Goal: Transaction & Acquisition: Purchase product/service

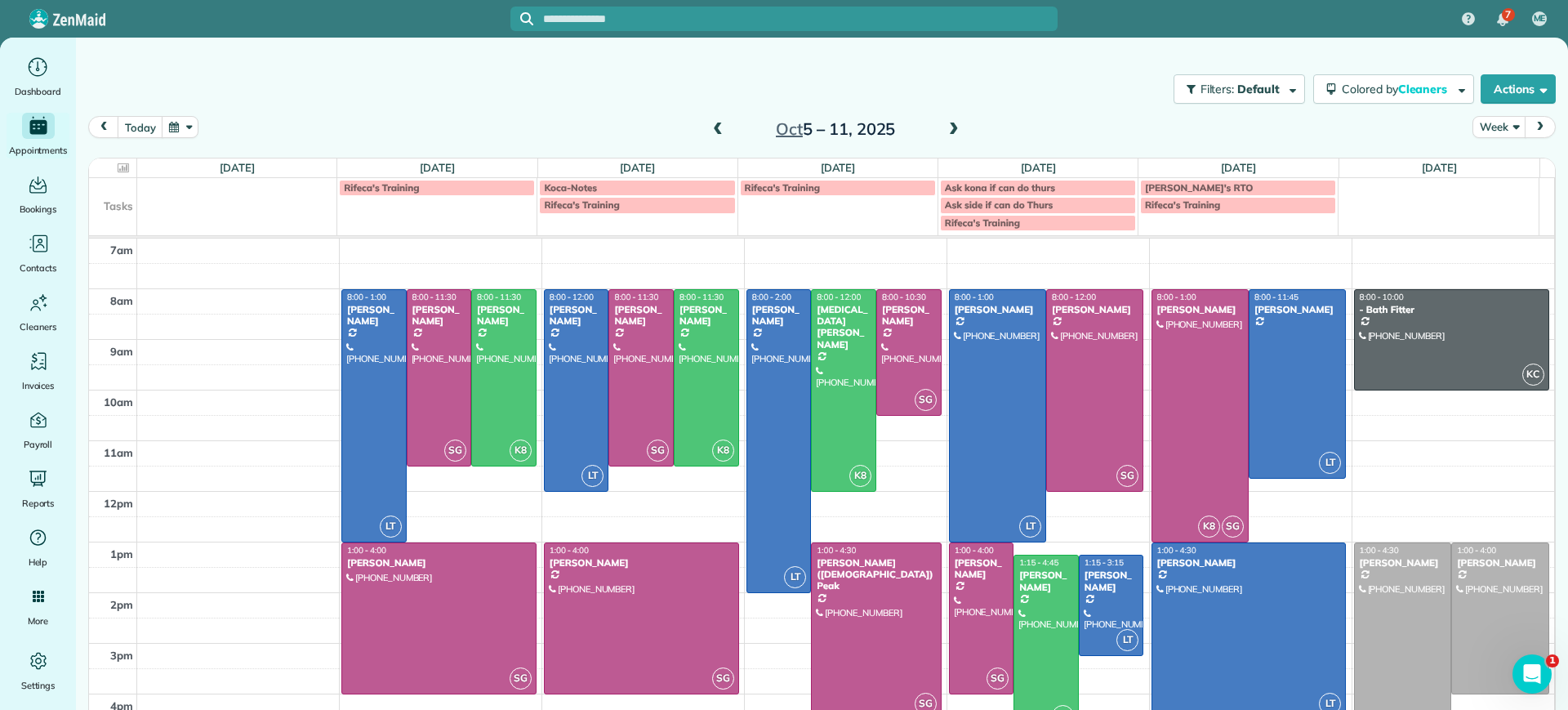
click at [709, 133] on span at bounding box center [718, 129] width 18 height 15
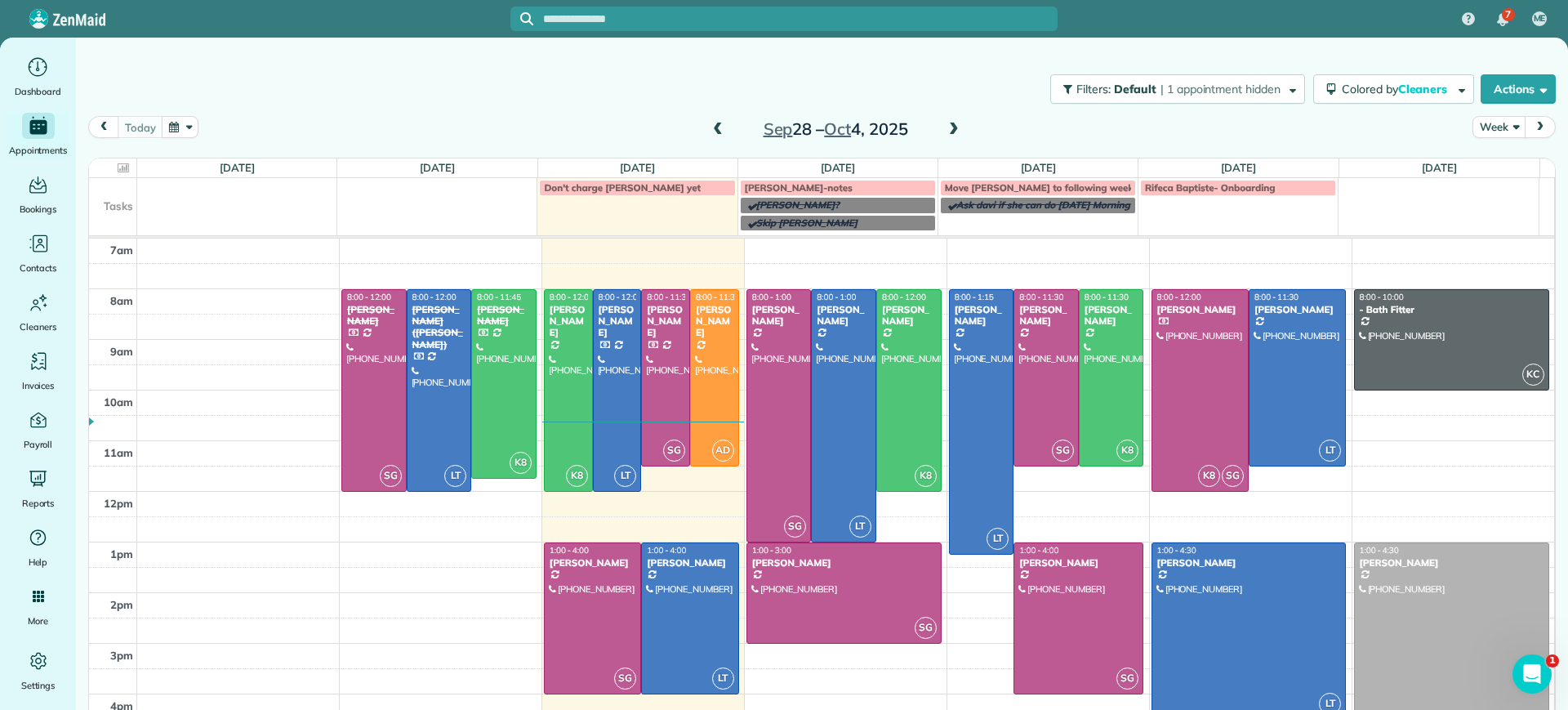
click at [945, 127] on span at bounding box center [954, 129] width 18 height 15
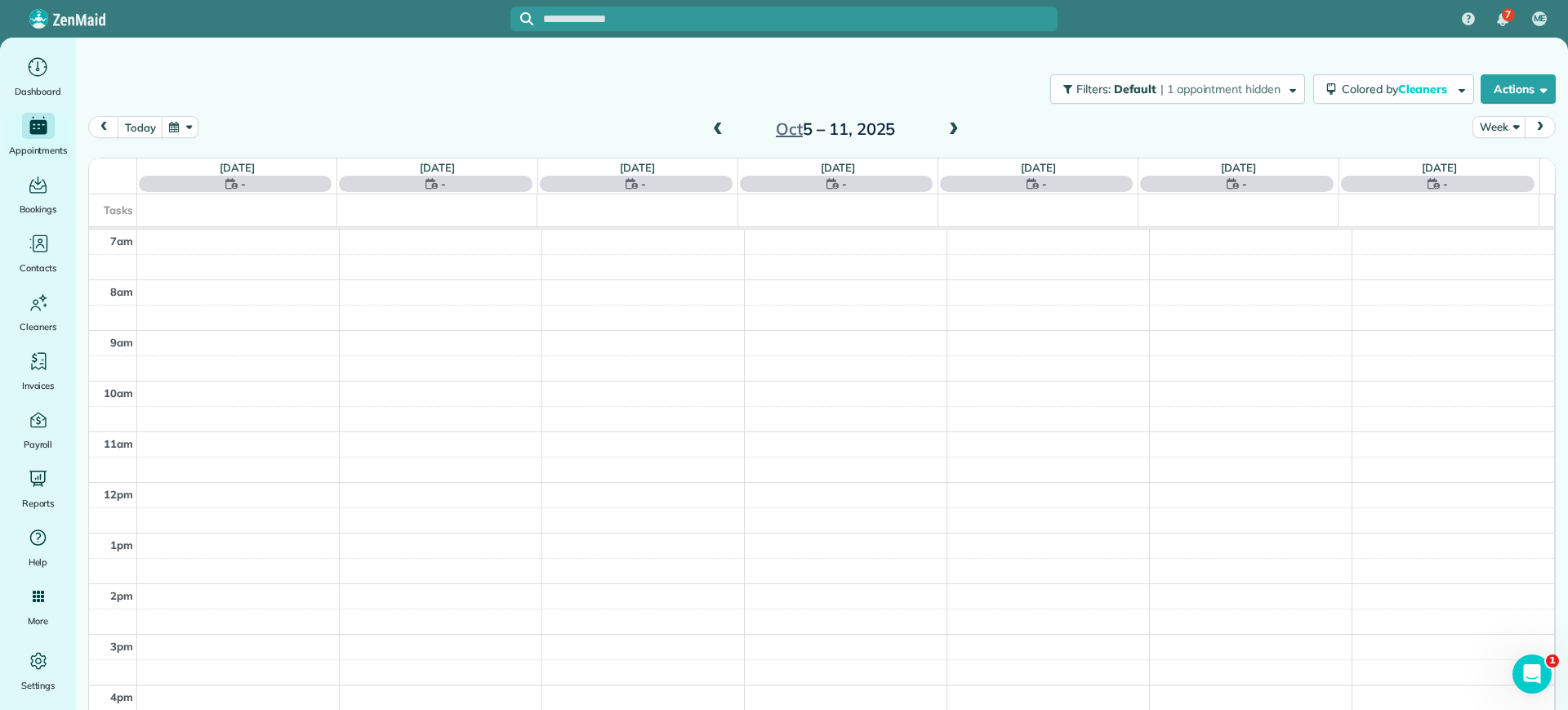
click at [709, 133] on span at bounding box center [718, 129] width 18 height 15
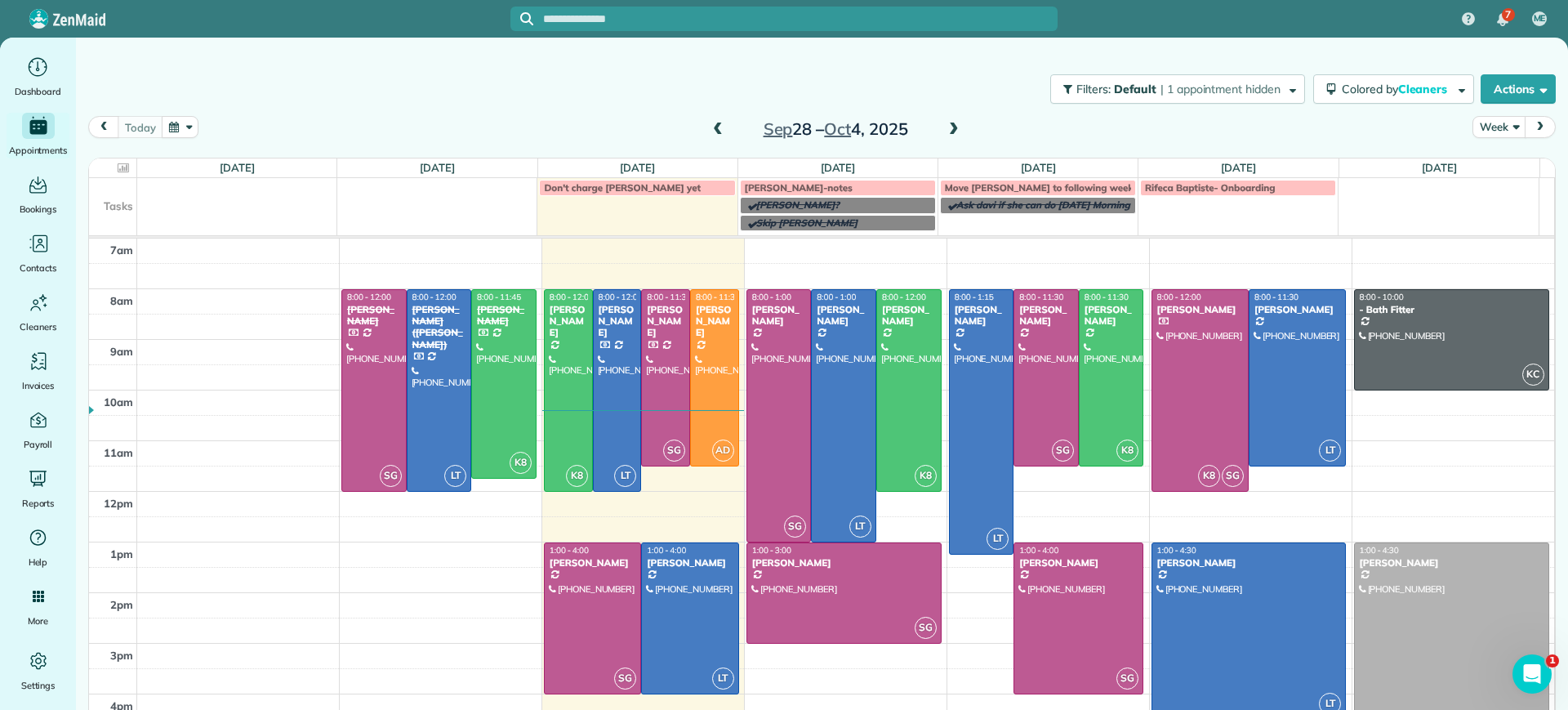
click at [945, 133] on span at bounding box center [954, 129] width 18 height 15
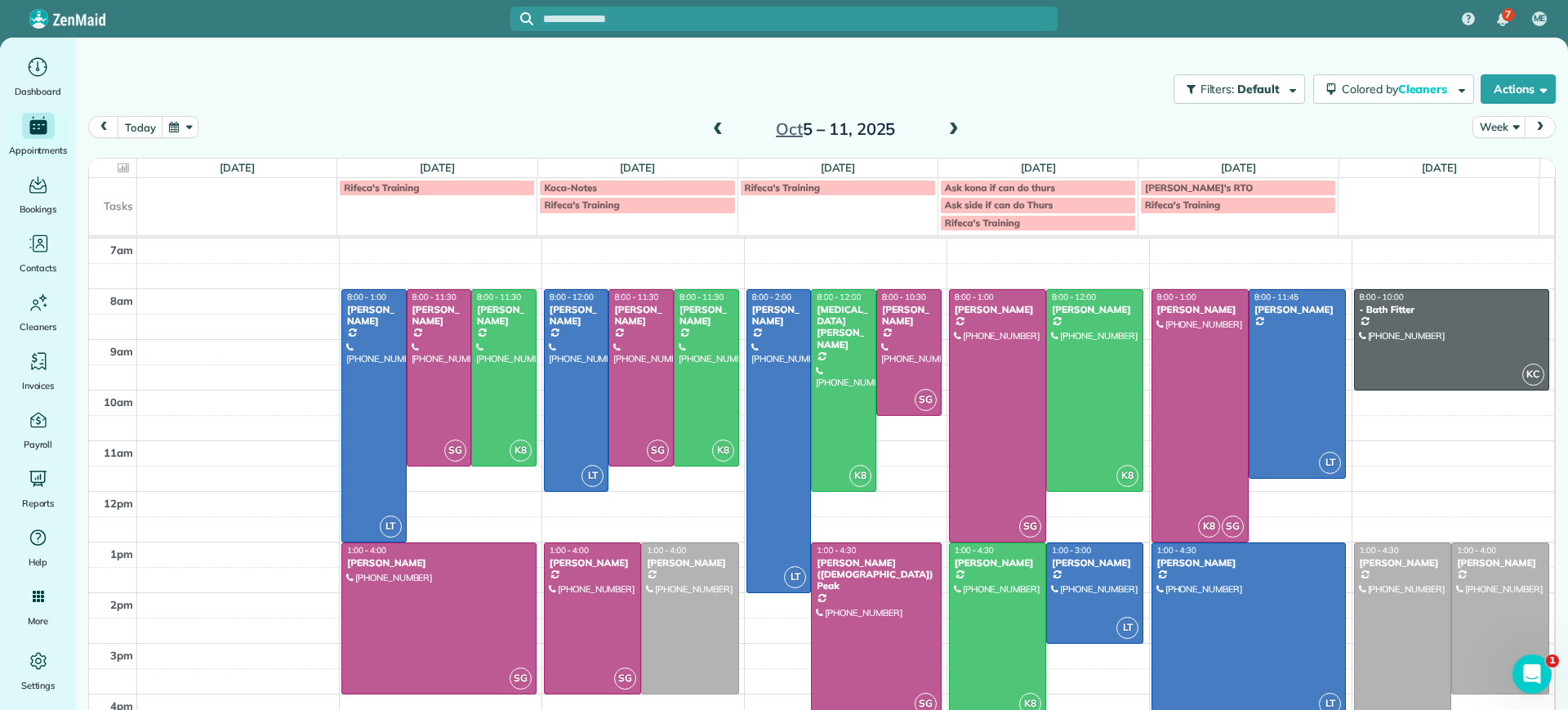
click at [710, 125] on span at bounding box center [718, 129] width 18 height 15
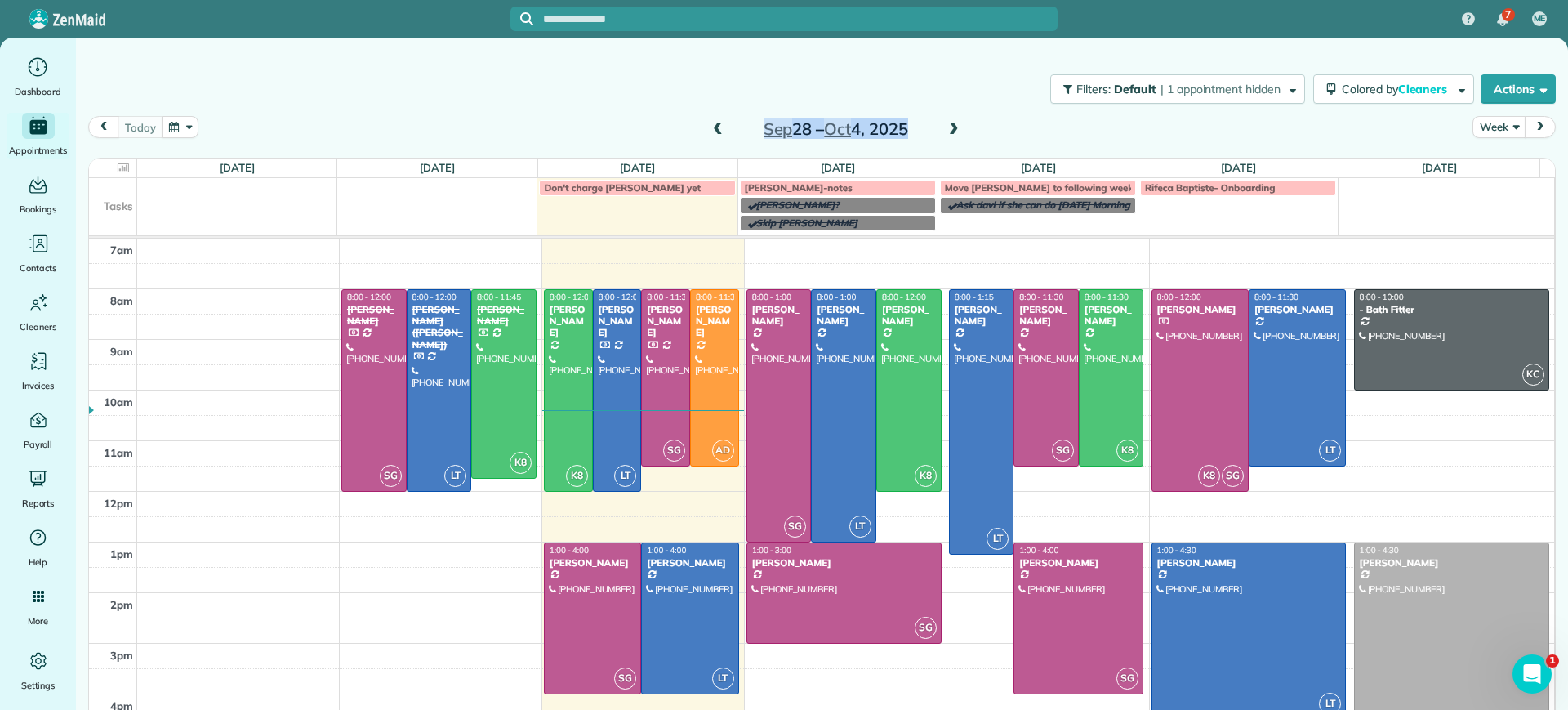
click at [938, 126] on div "Sep 28 – Oct 4, 2025" at bounding box center [834, 129] width 261 height 27
click at [947, 125] on span at bounding box center [954, 129] width 18 height 15
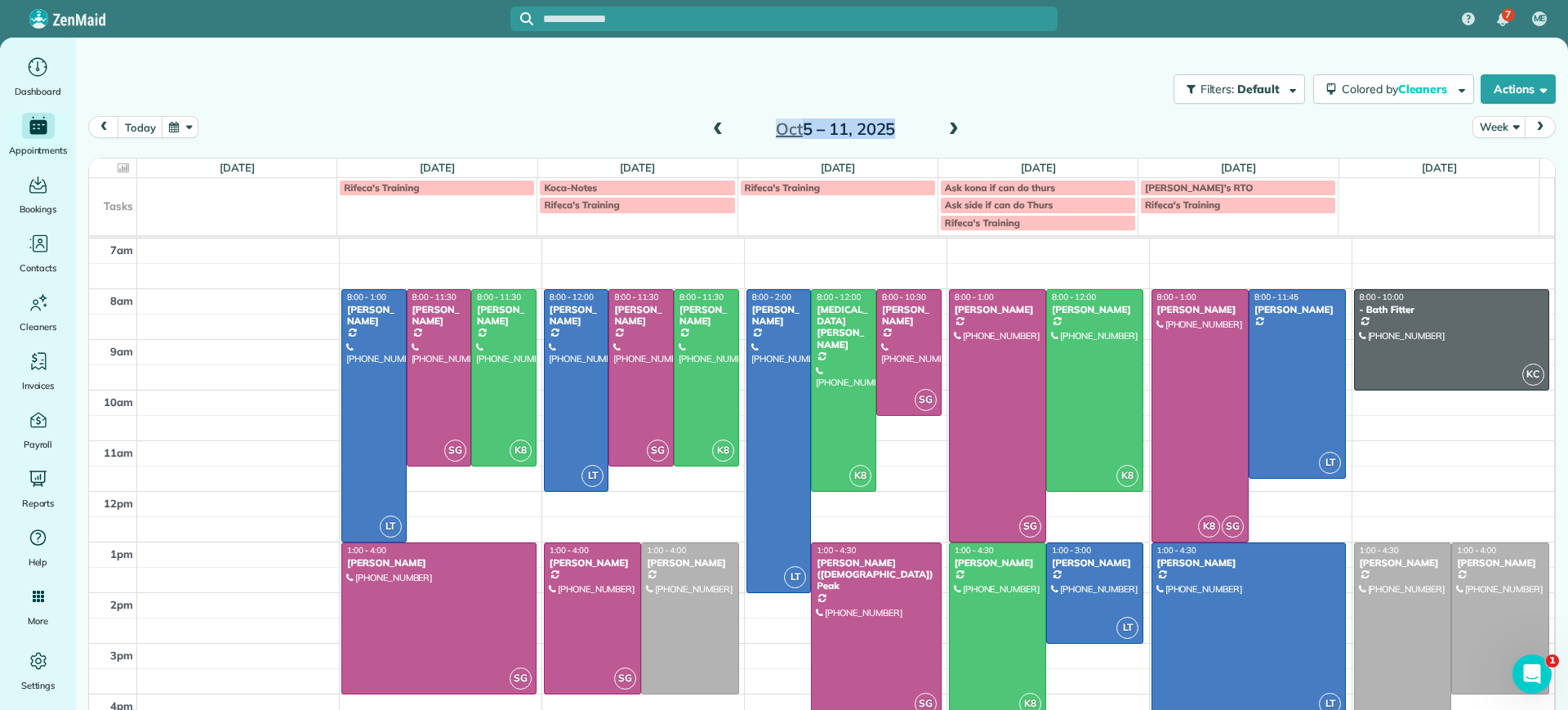
click at [947, 125] on span at bounding box center [954, 129] width 18 height 15
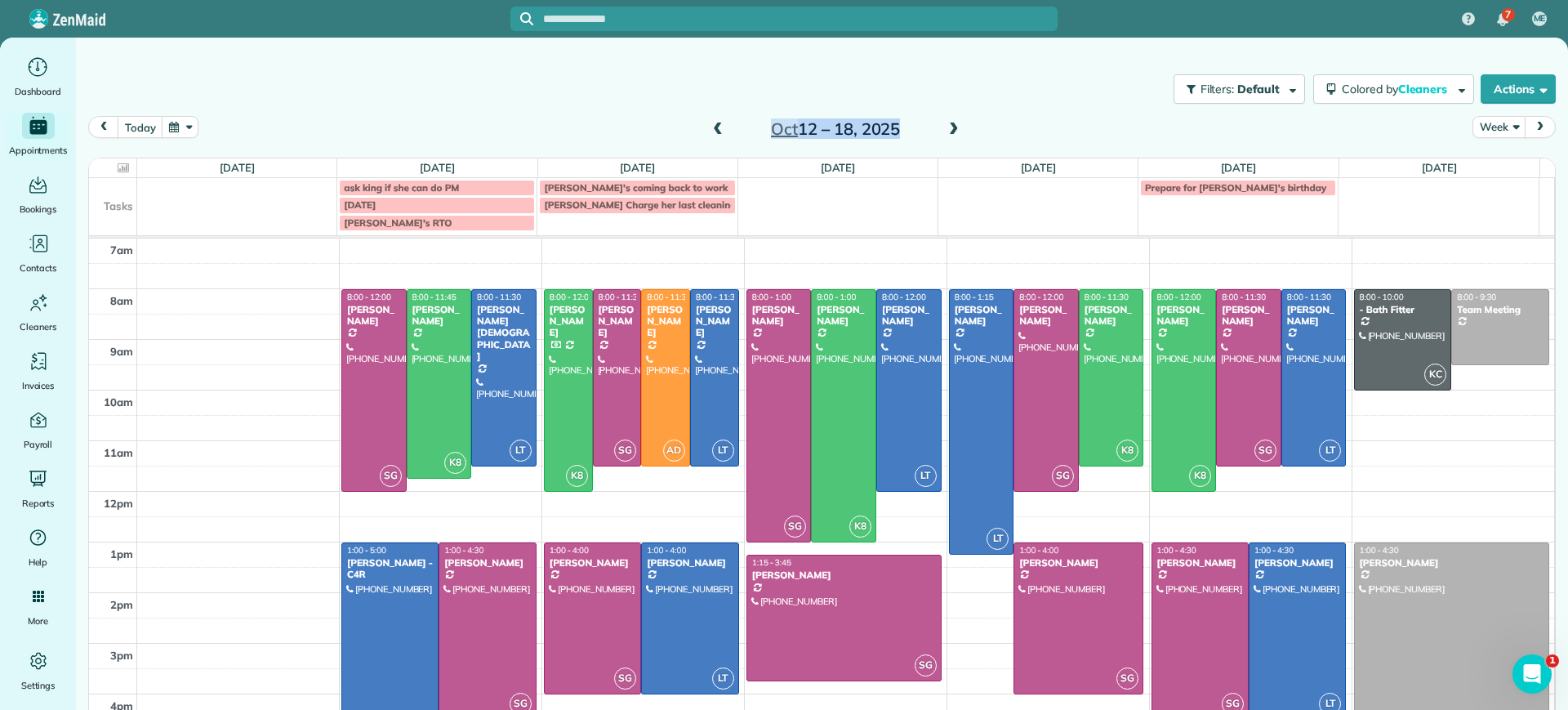
click at [715, 127] on span at bounding box center [718, 129] width 18 height 15
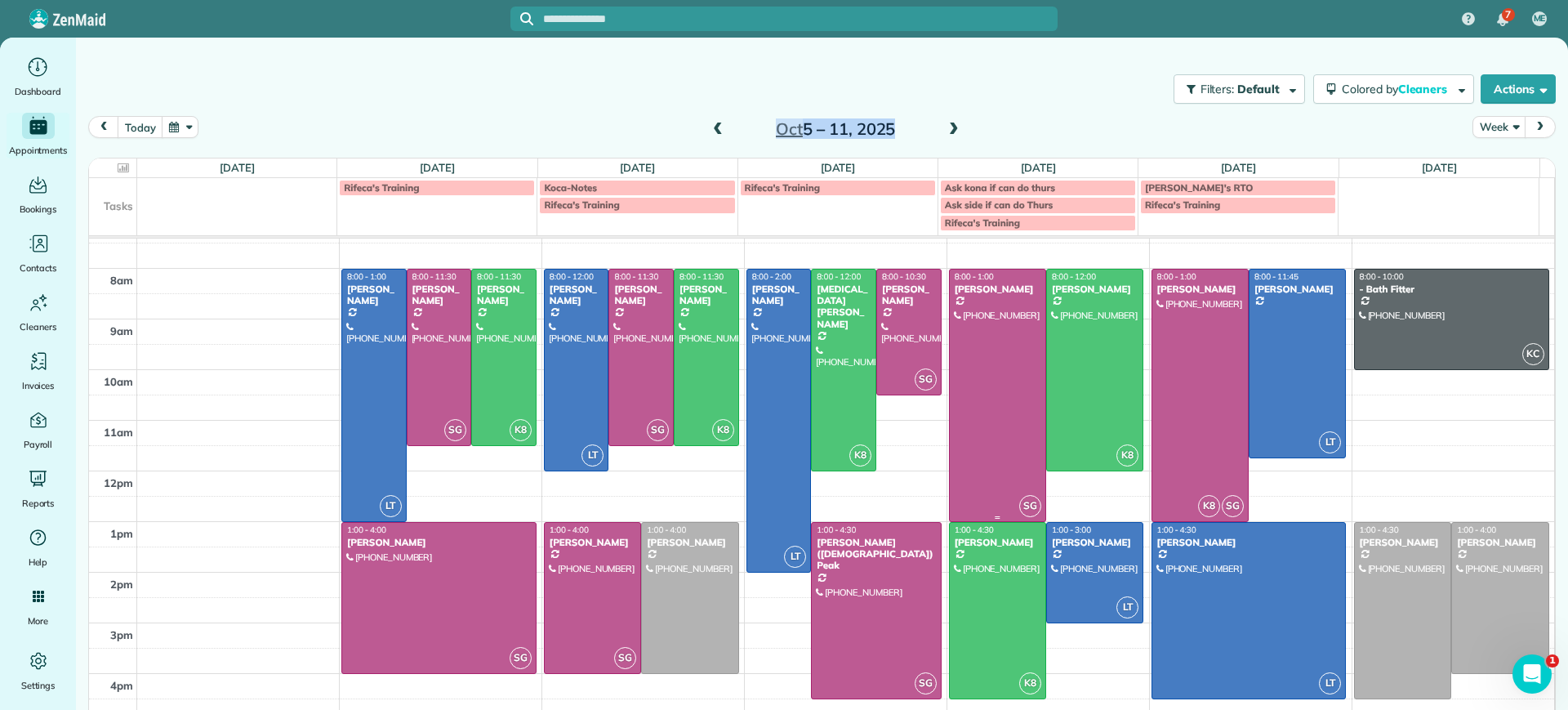
scroll to position [29, 0]
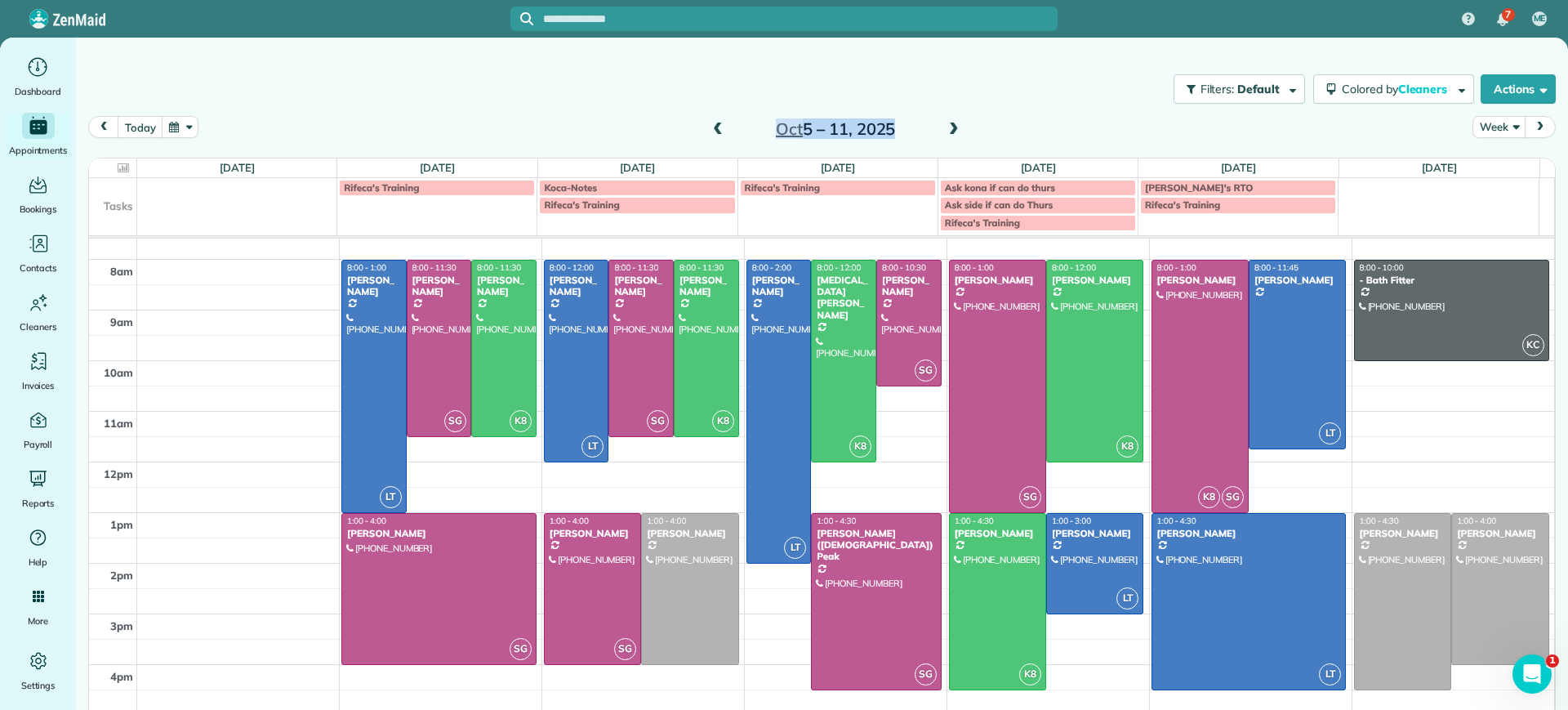
click at [945, 120] on span at bounding box center [954, 130] width 18 height 25
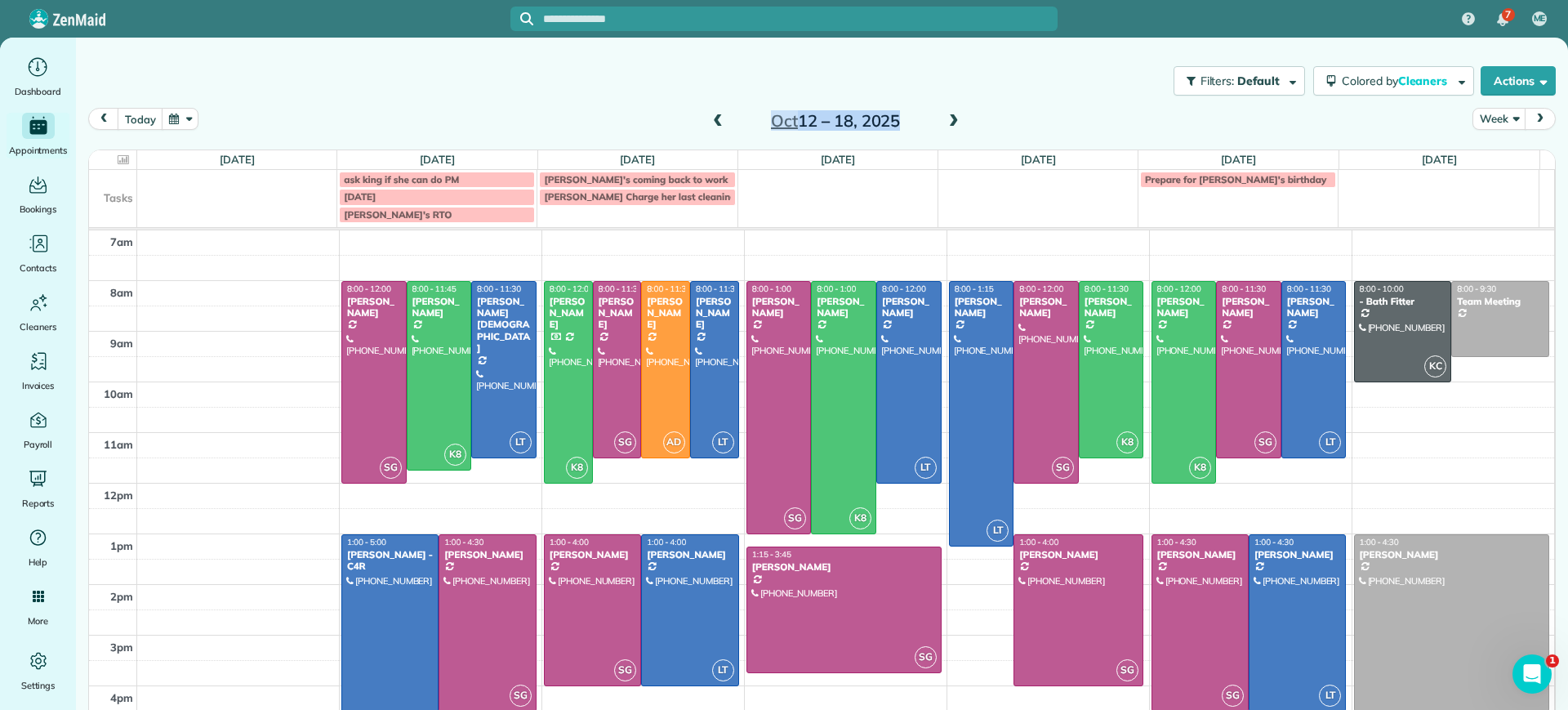
scroll to position [11, 0]
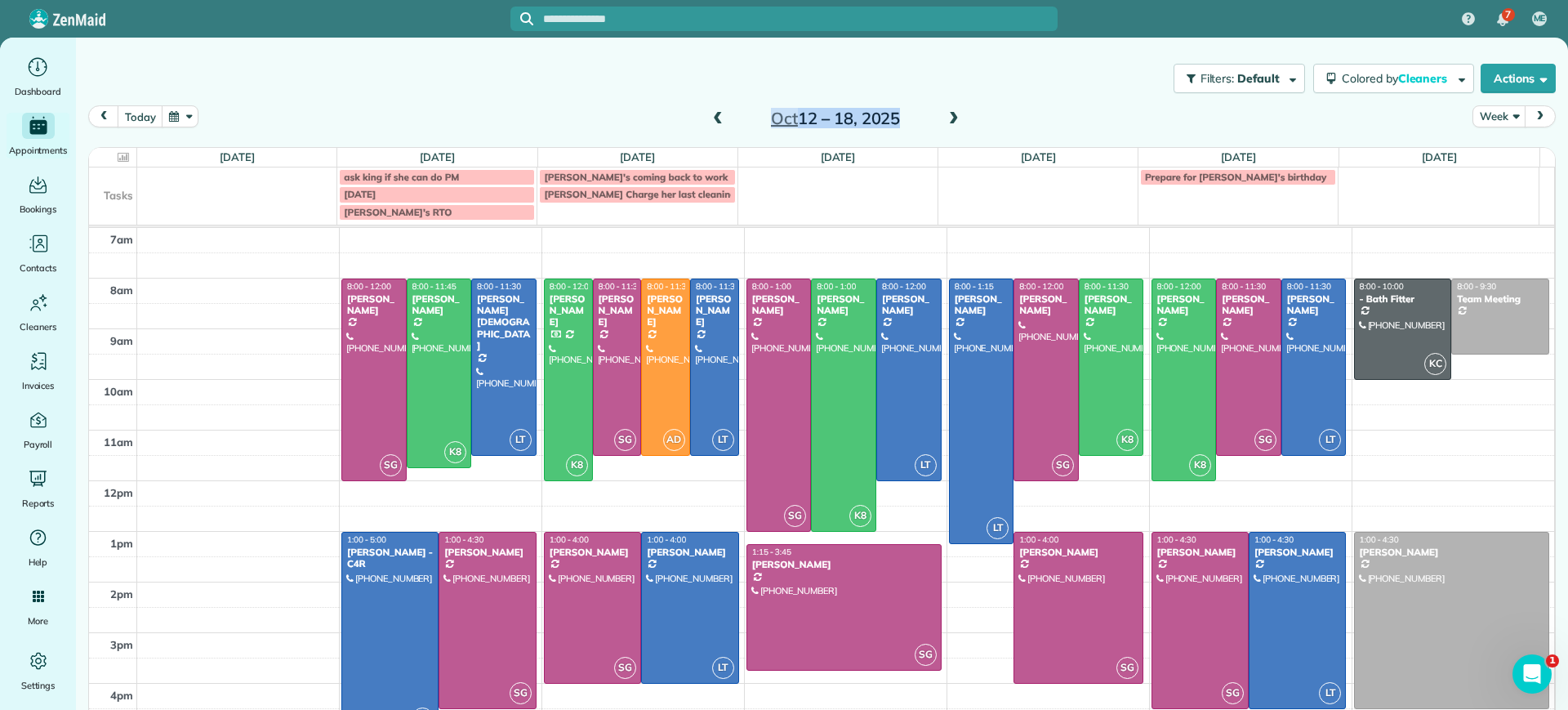
click at [947, 120] on span at bounding box center [954, 119] width 18 height 15
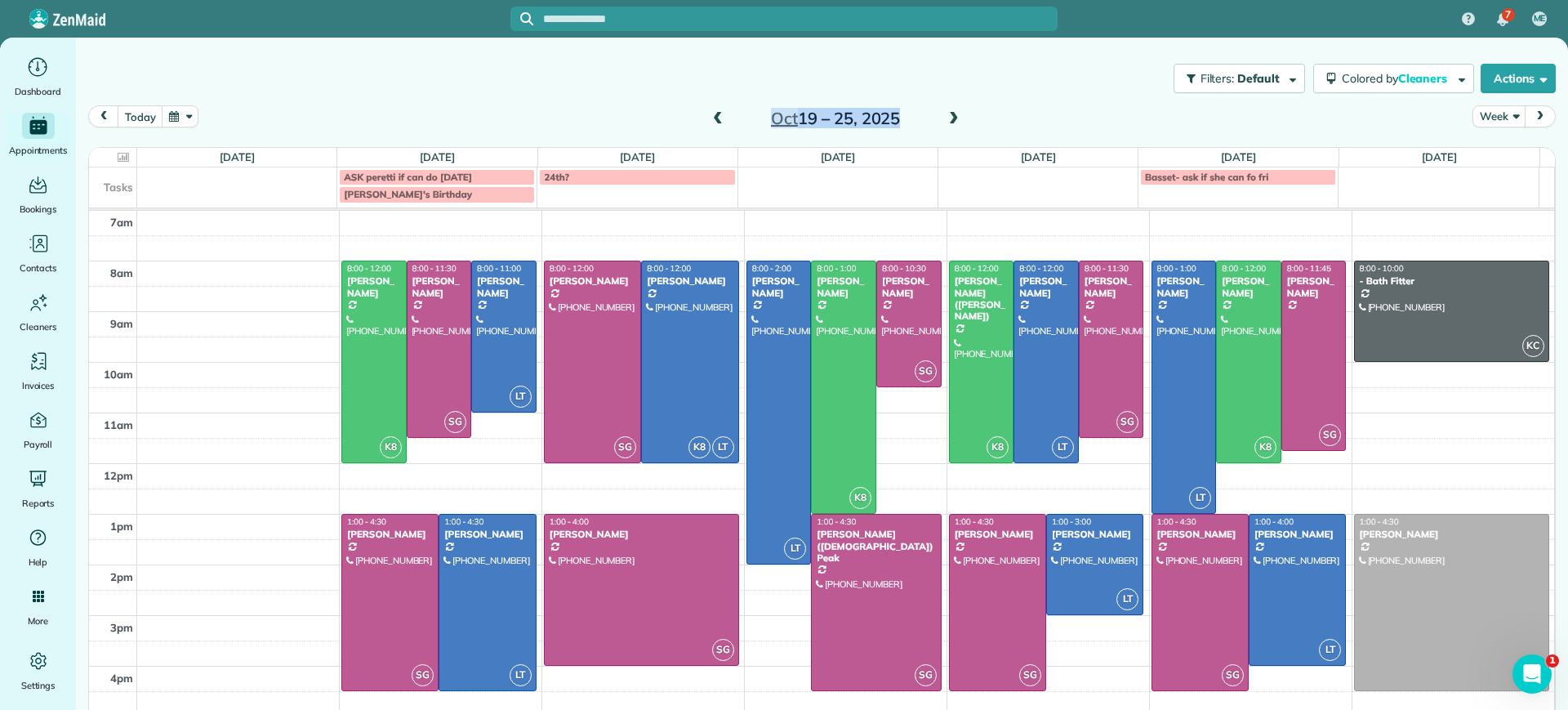
click at [711, 122] on span at bounding box center [718, 119] width 18 height 15
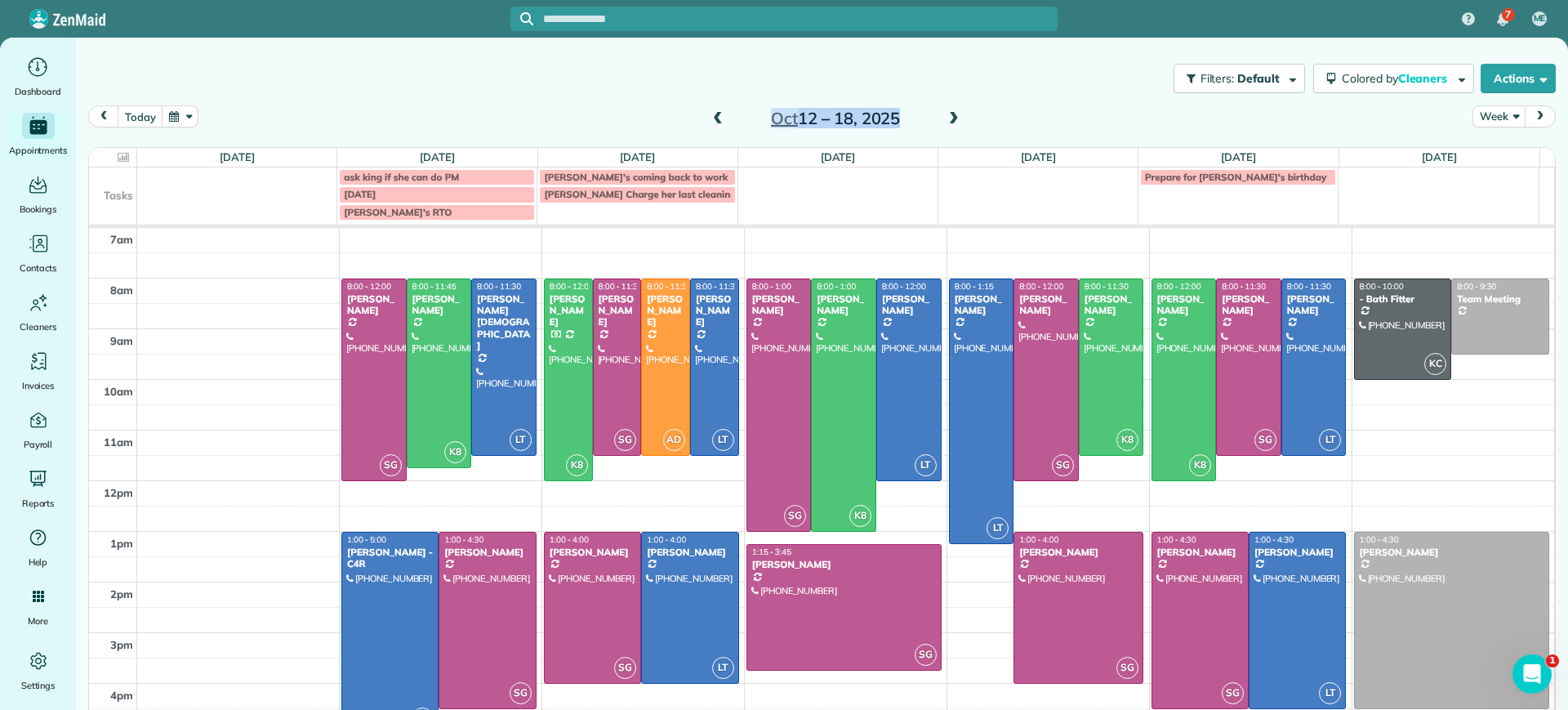
click at [1047, 110] on div "today Week Oct 12 – 18, 2025" at bounding box center [822, 120] width 1467 height 31
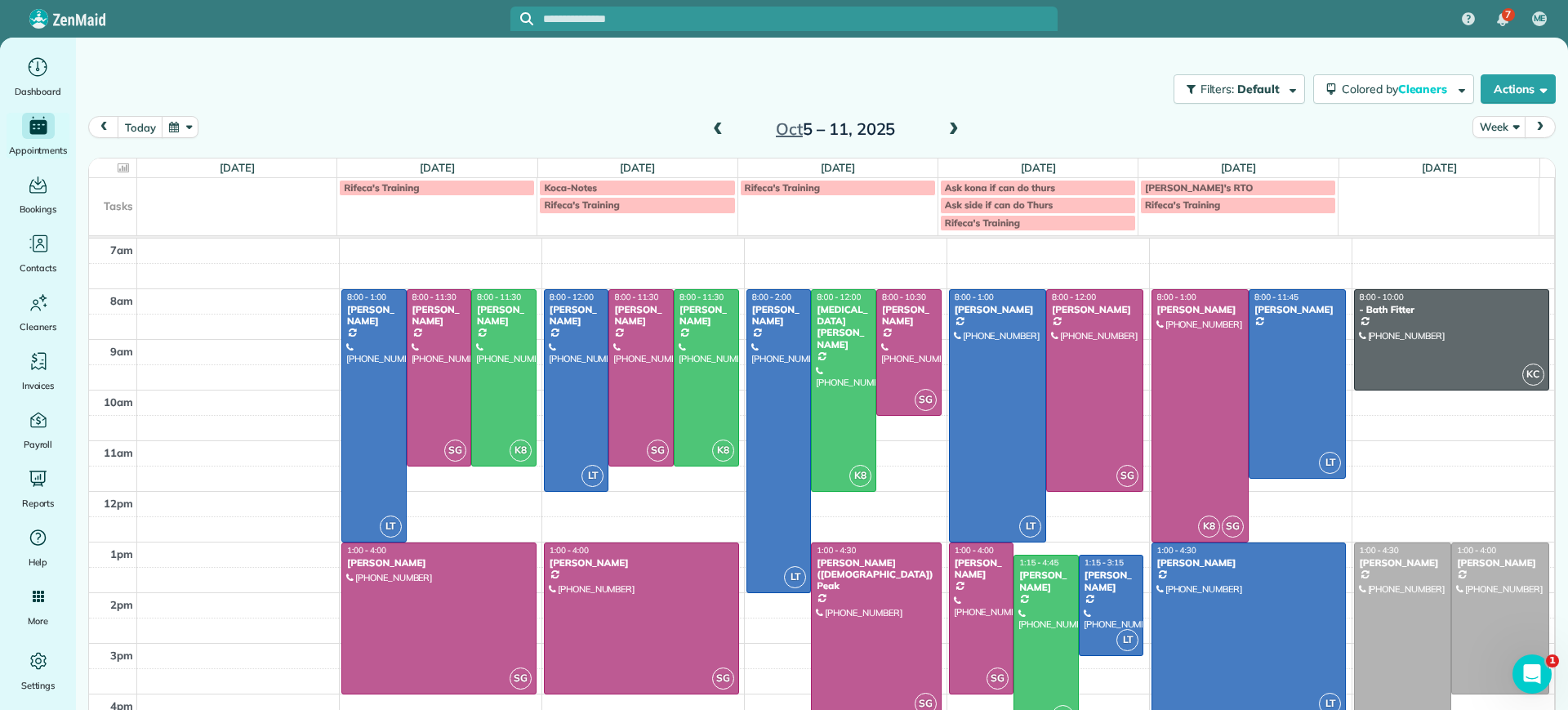
click at [682, 17] on input "text" at bounding box center [800, 19] width 514 height 12
click at [395, 81] on div "Filters: Default | 1 appointment hidden Colored by Cleaners Color by Cleaner Co…" at bounding box center [822, 89] width 1492 height 54
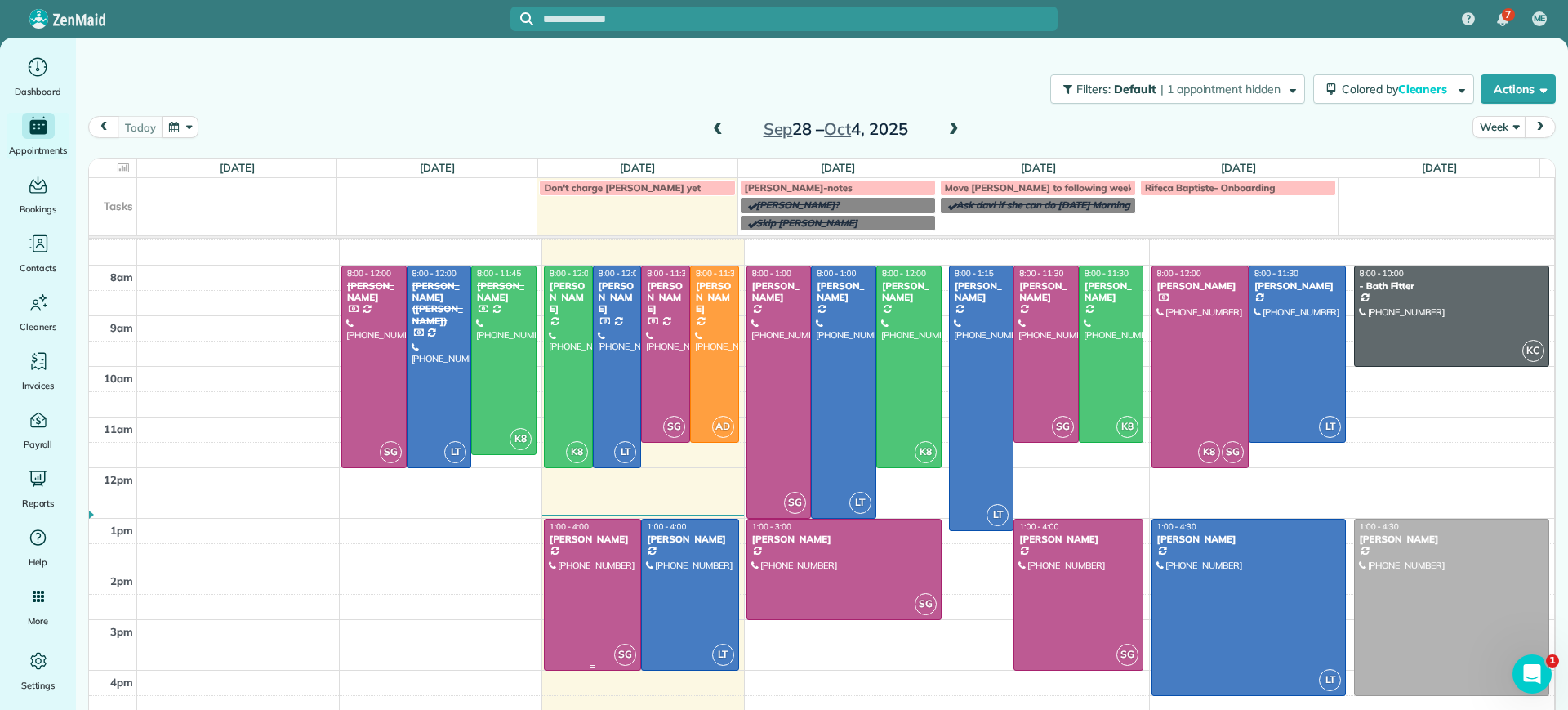
scroll to position [29, 0]
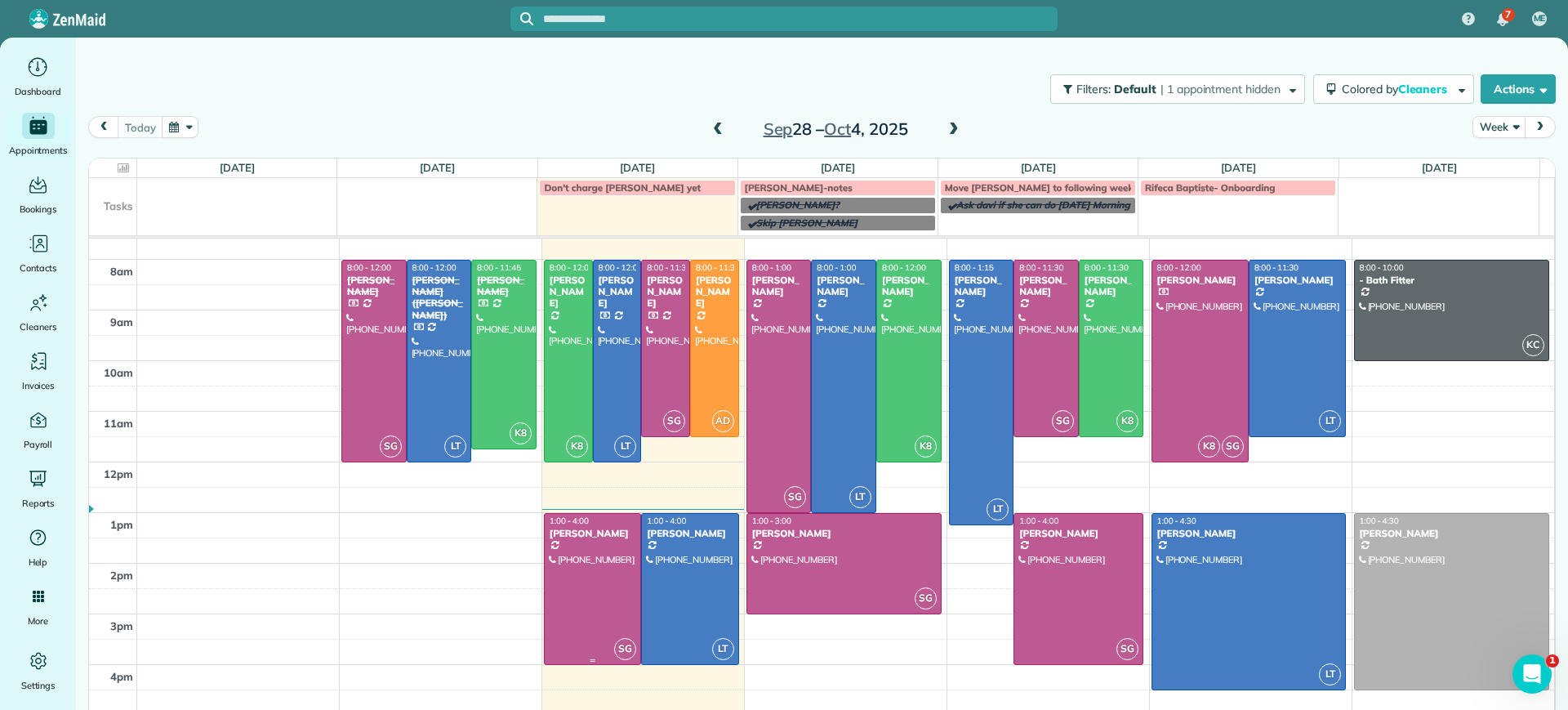
click at [588, 551] on div at bounding box center [593, 590] width 96 height 150
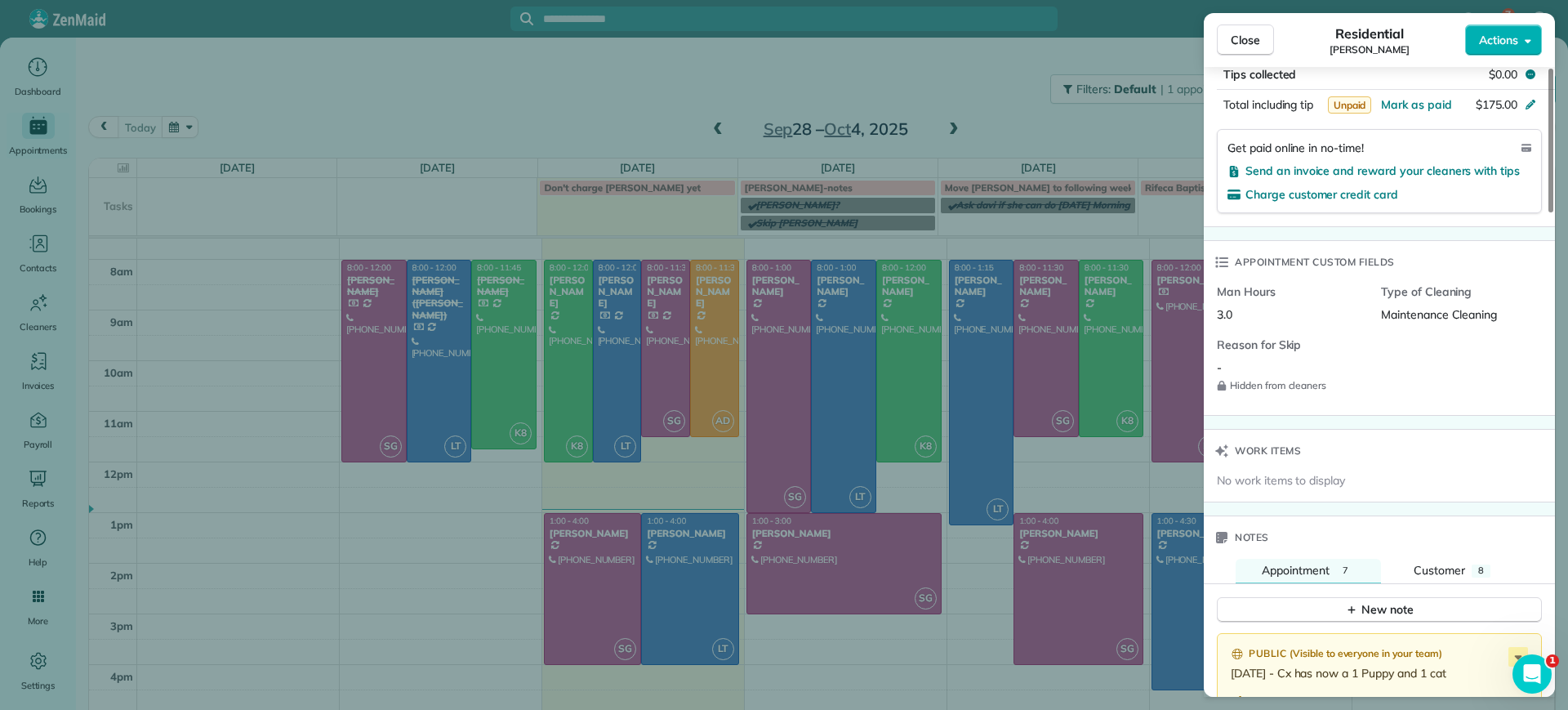
scroll to position [884, 0]
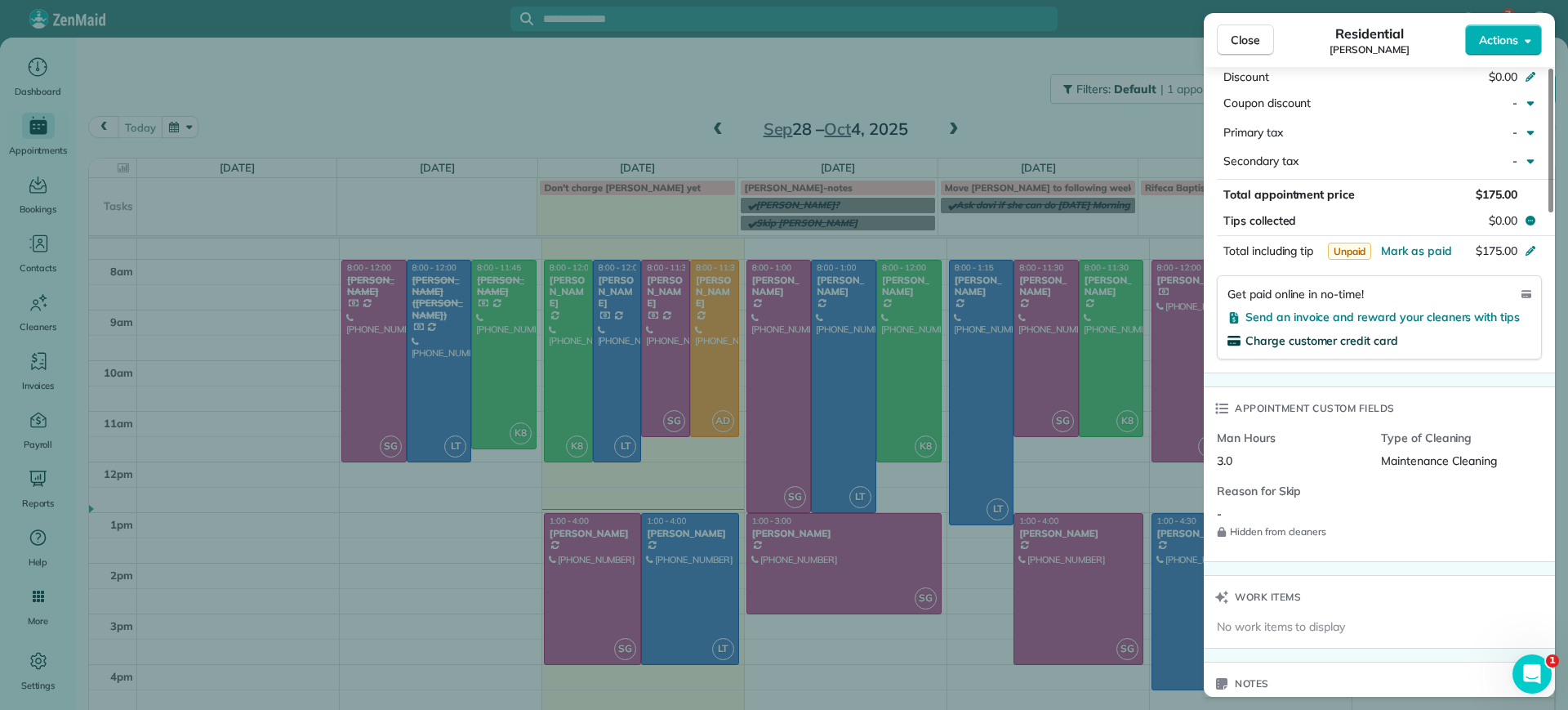
click at [1291, 337] on span "Charge customer credit card" at bounding box center [1321, 341] width 153 height 15
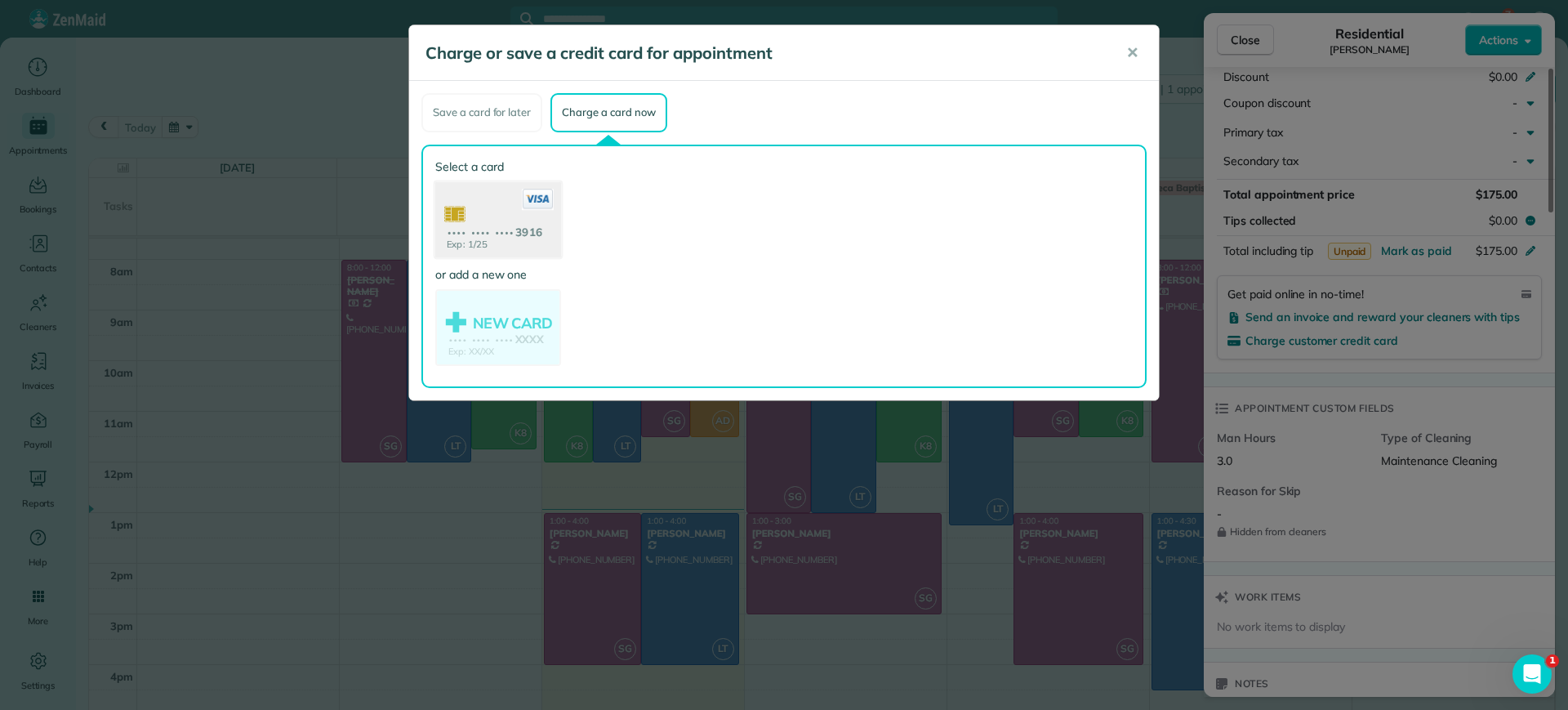
click at [503, 235] on use at bounding box center [498, 221] width 126 height 80
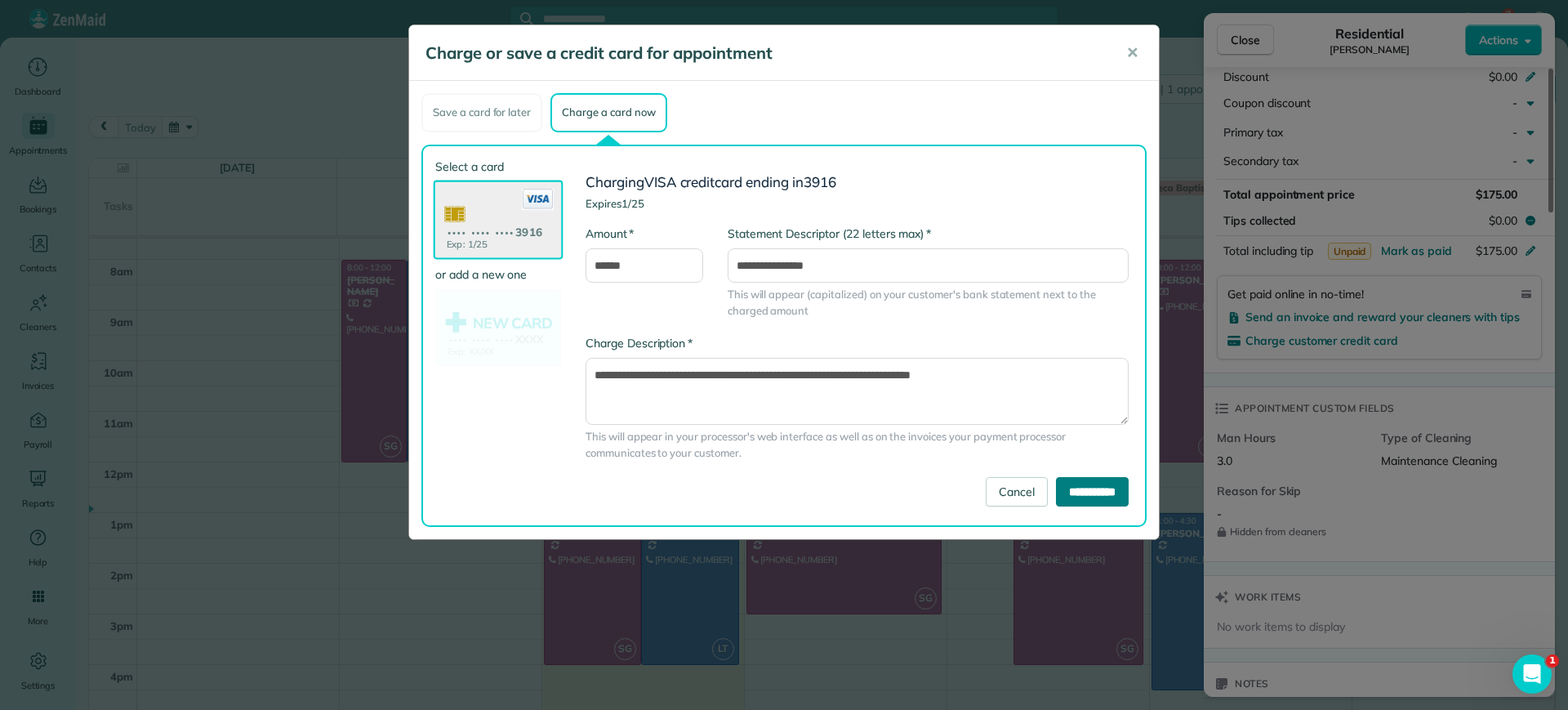
click at [1072, 495] on input "**********" at bounding box center [1092, 491] width 73 height 29
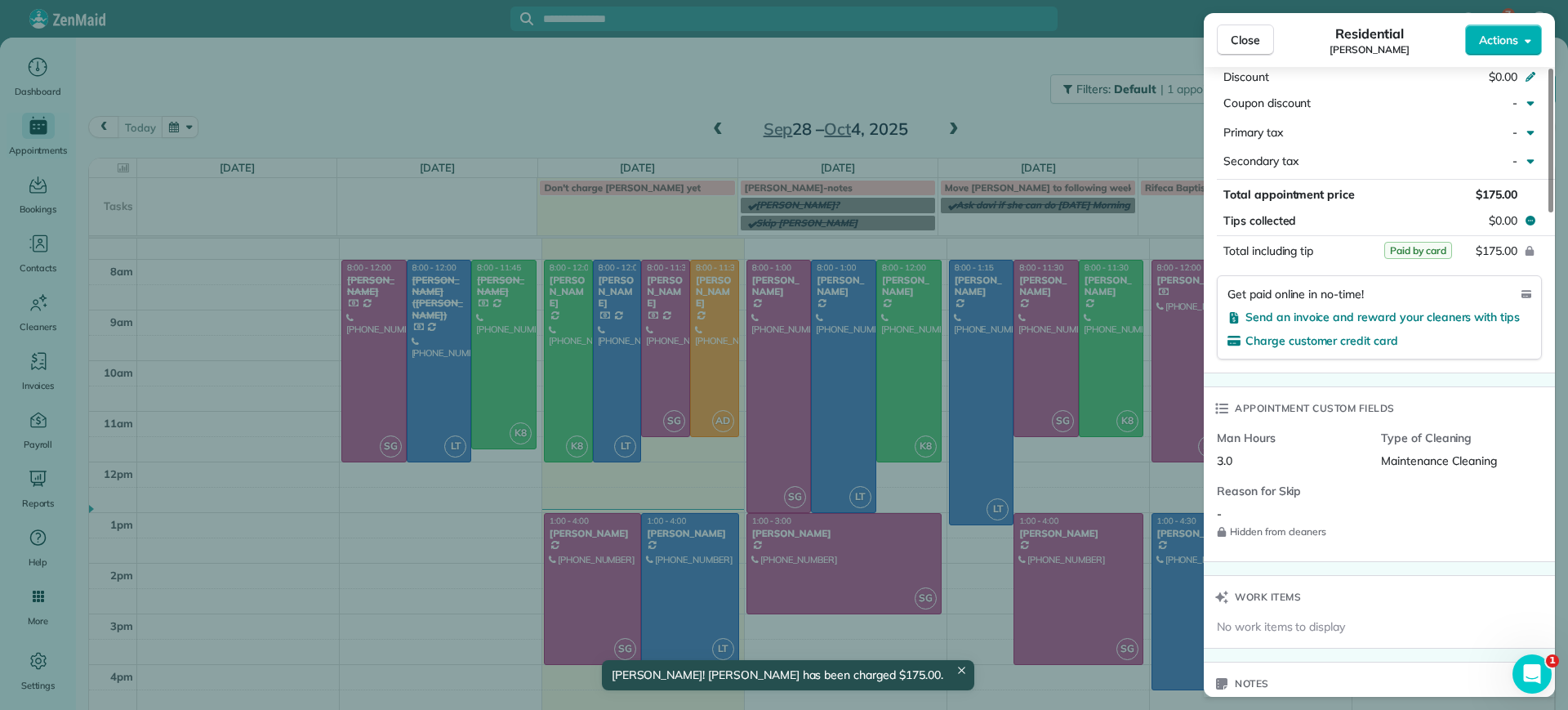
click at [429, 563] on div "Close Residential Tracy Jones Actions Status Active Tracy Jones · Open profile …" at bounding box center [784, 355] width 1568 height 710
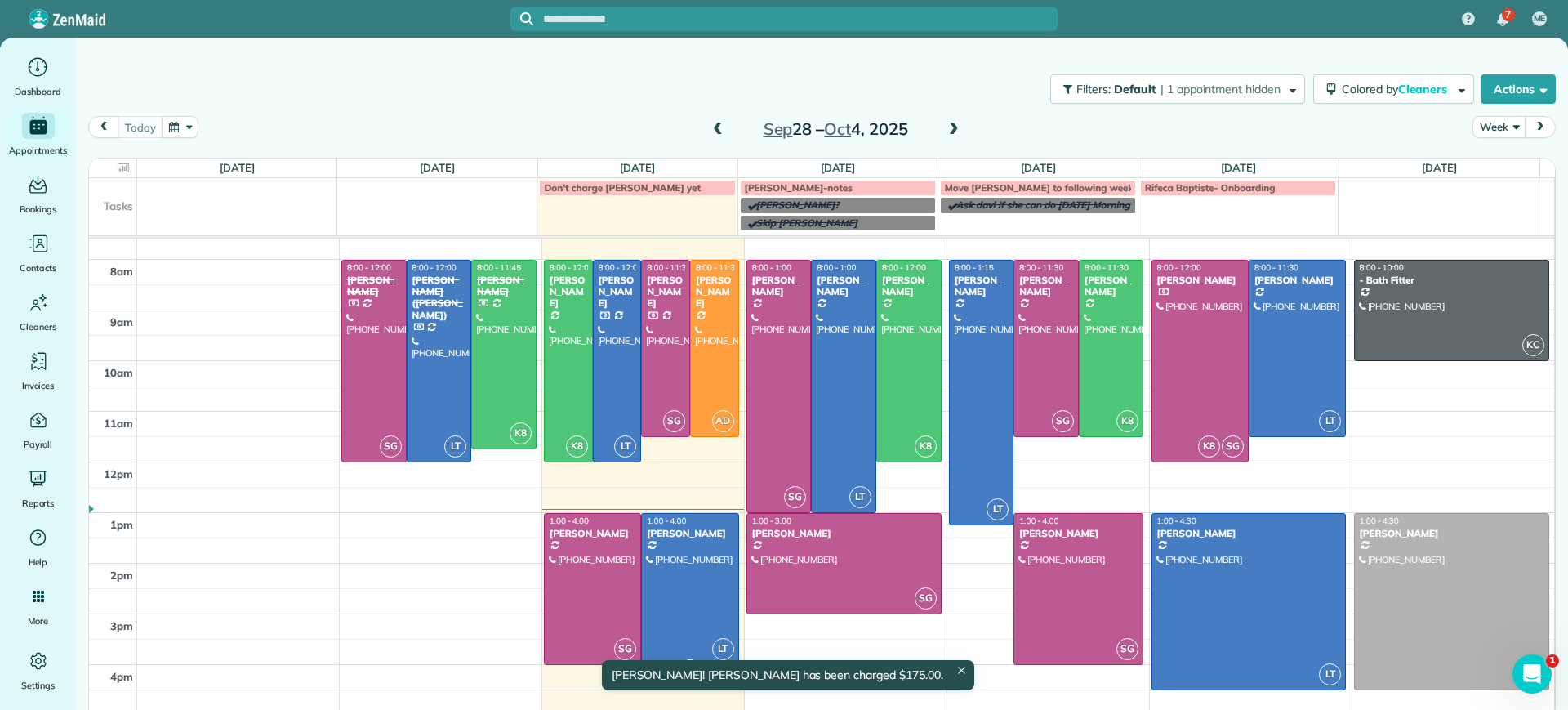
click at [669, 553] on div at bounding box center [689, 590] width 96 height 150
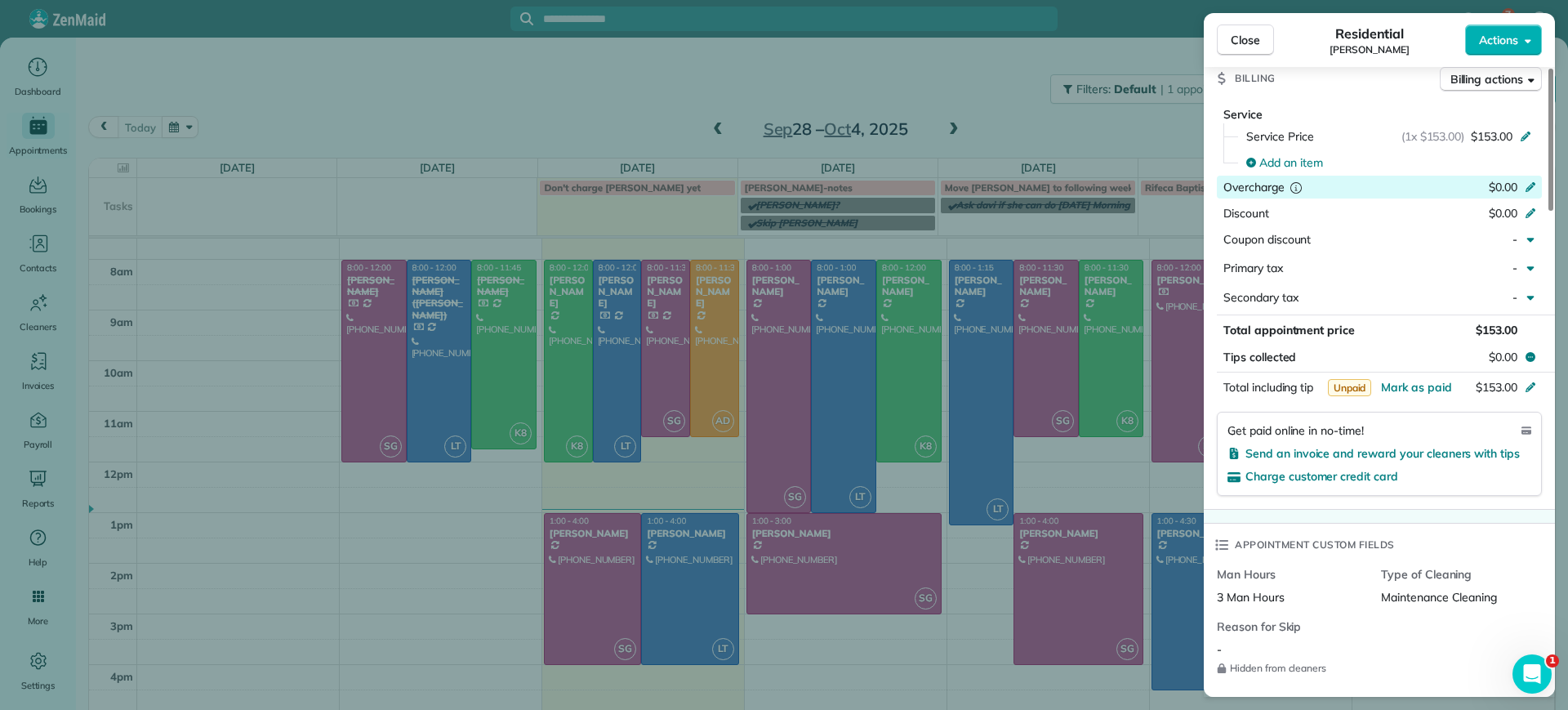
scroll to position [817, 0]
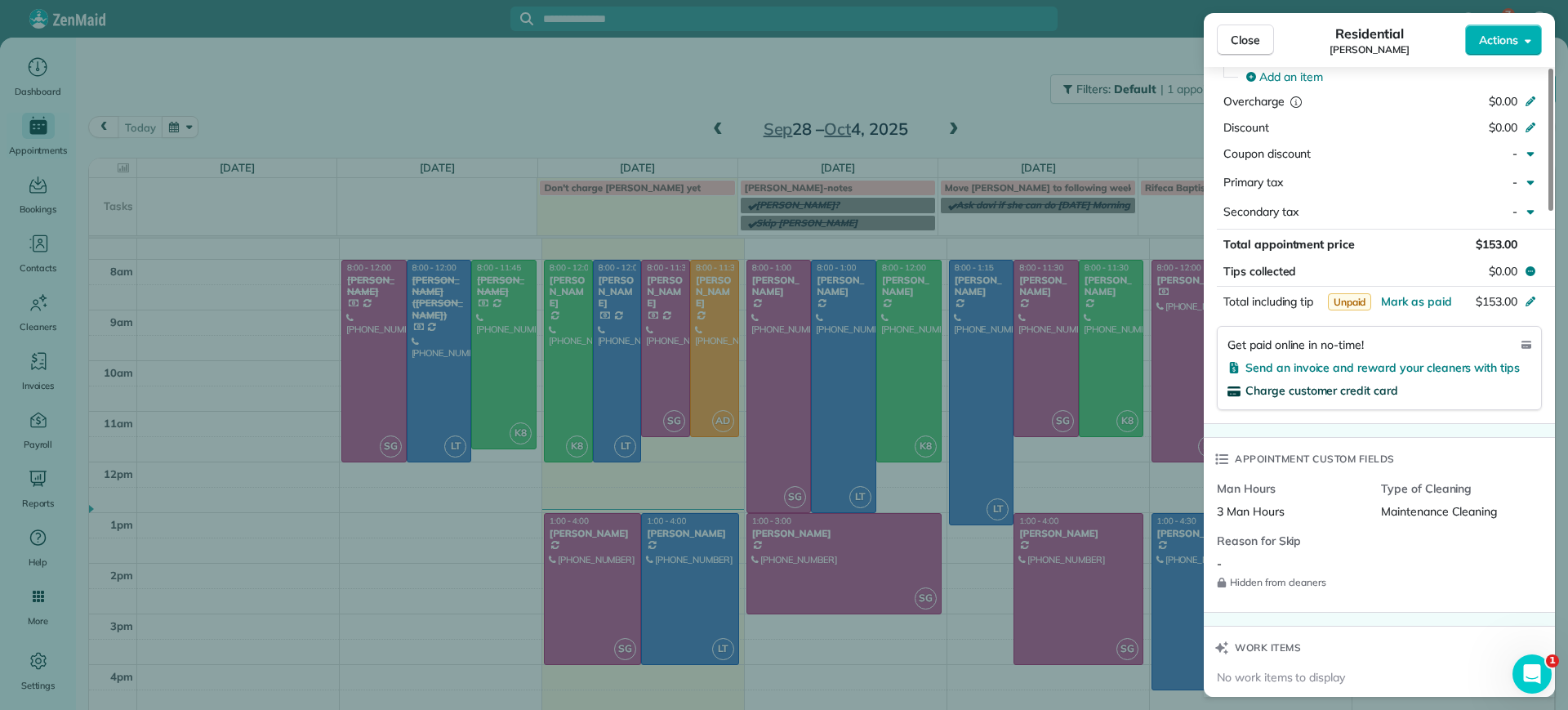
click at [1322, 390] on span "Charge customer credit card" at bounding box center [1321, 390] width 153 height 15
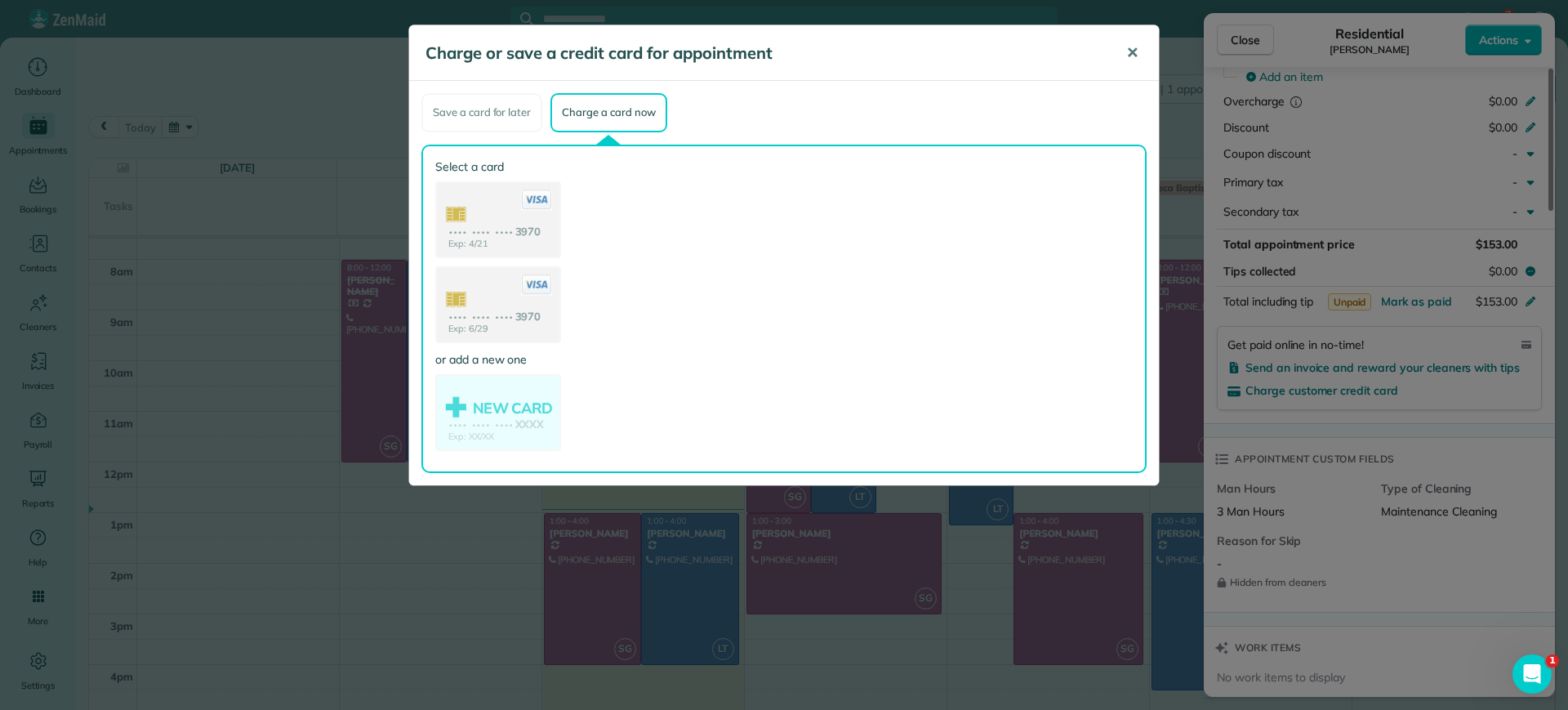
click at [1139, 44] on button "✕" at bounding box center [1133, 53] width 37 height 39
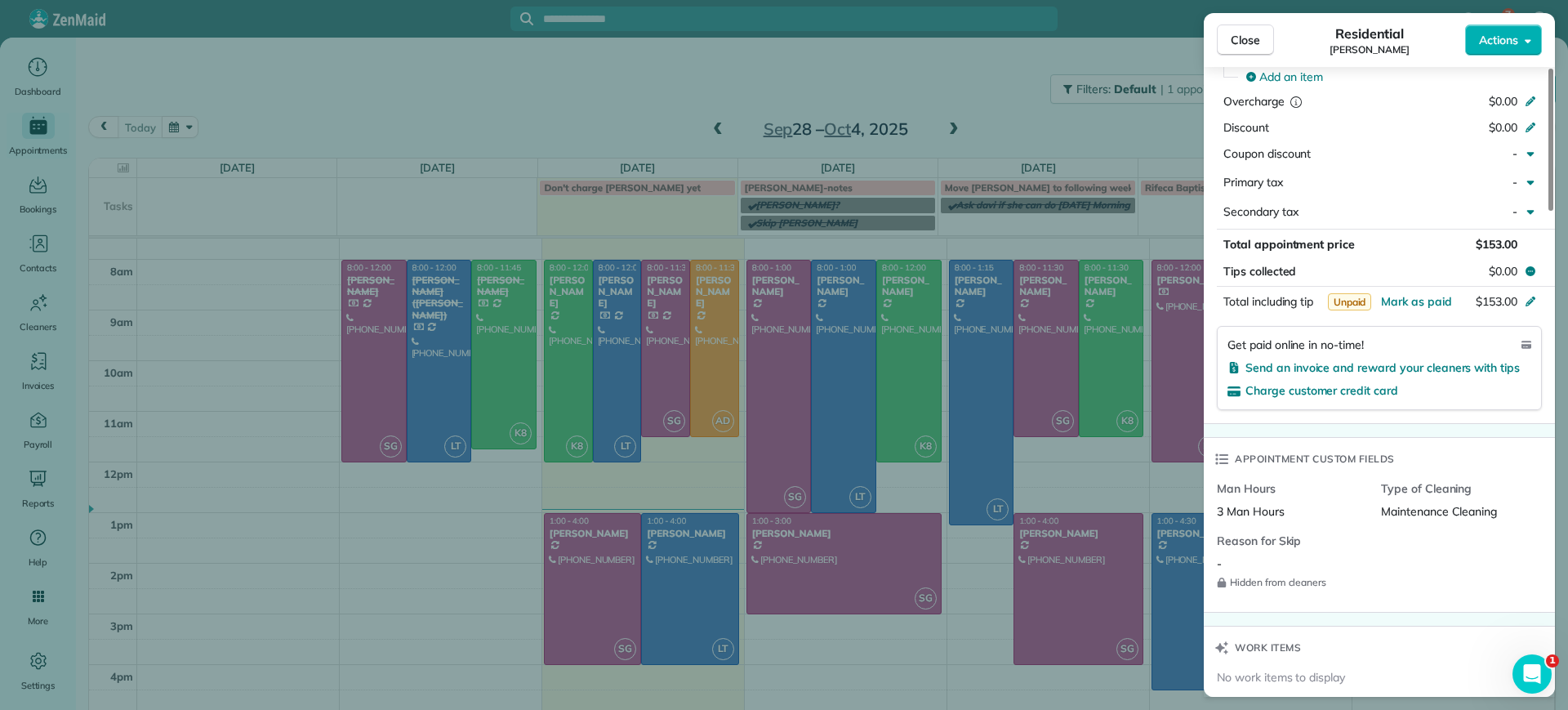
click at [197, 360] on div "Close Residential Karen Shiner Actions Status Active Karen Shiner · Open profil…" at bounding box center [784, 355] width 1568 height 710
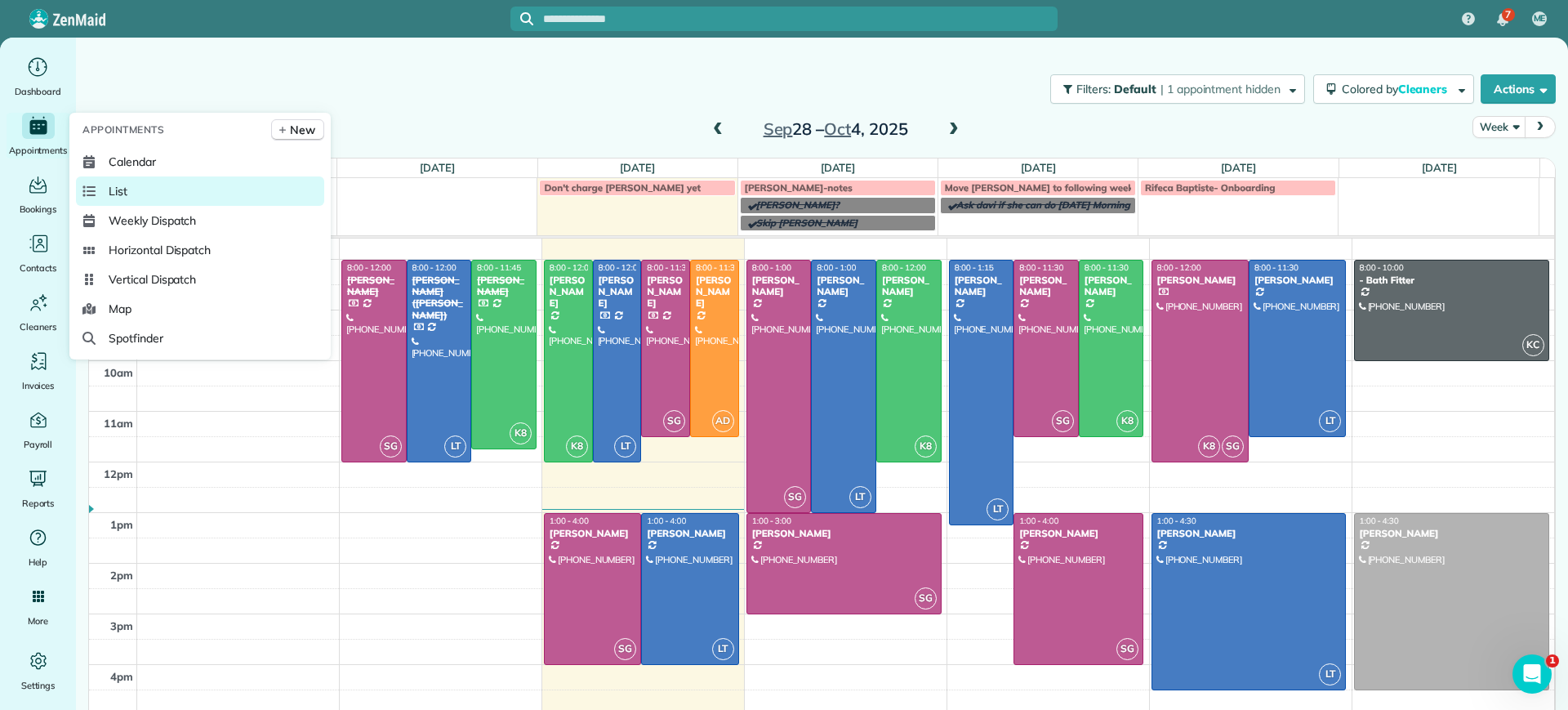
click at [153, 197] on link "List" at bounding box center [200, 190] width 249 height 29
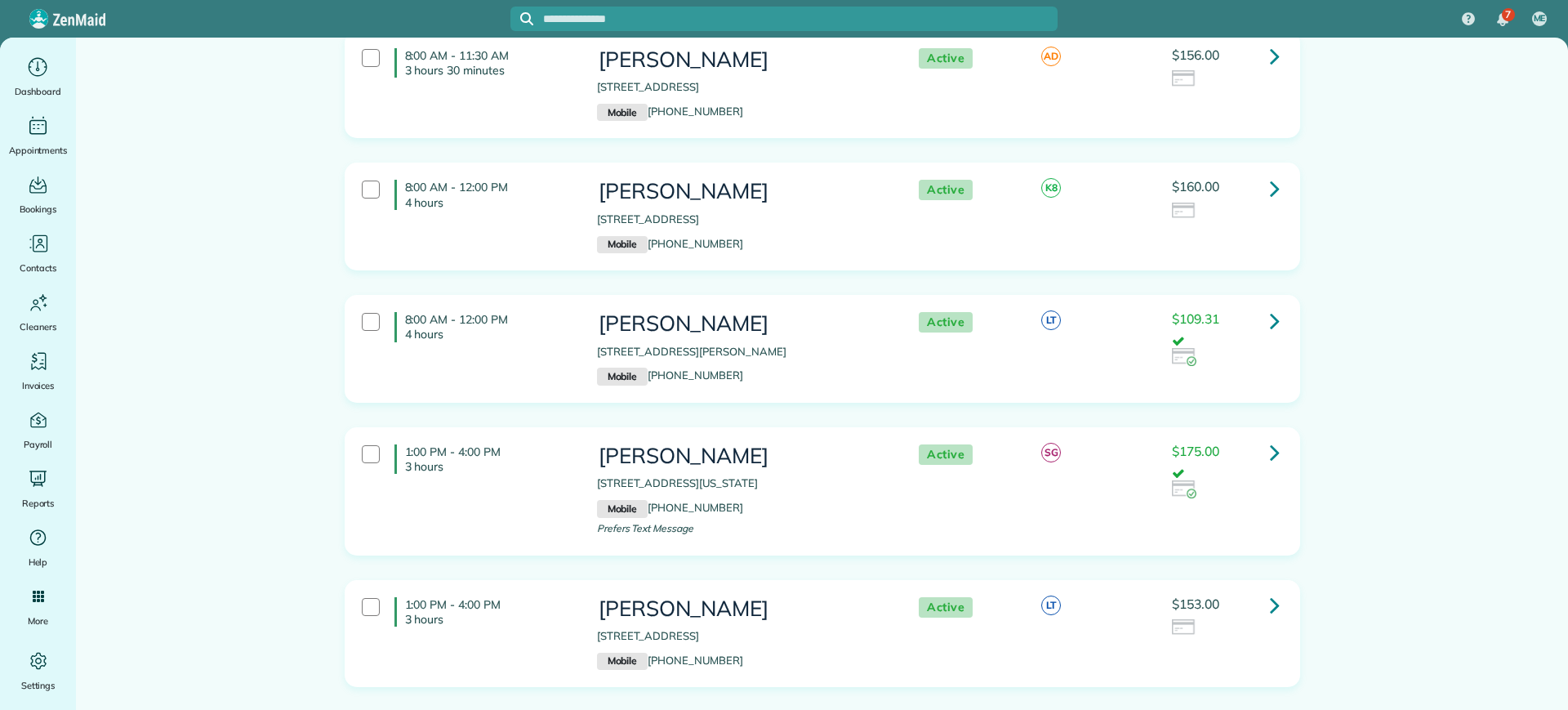
scroll to position [306, 0]
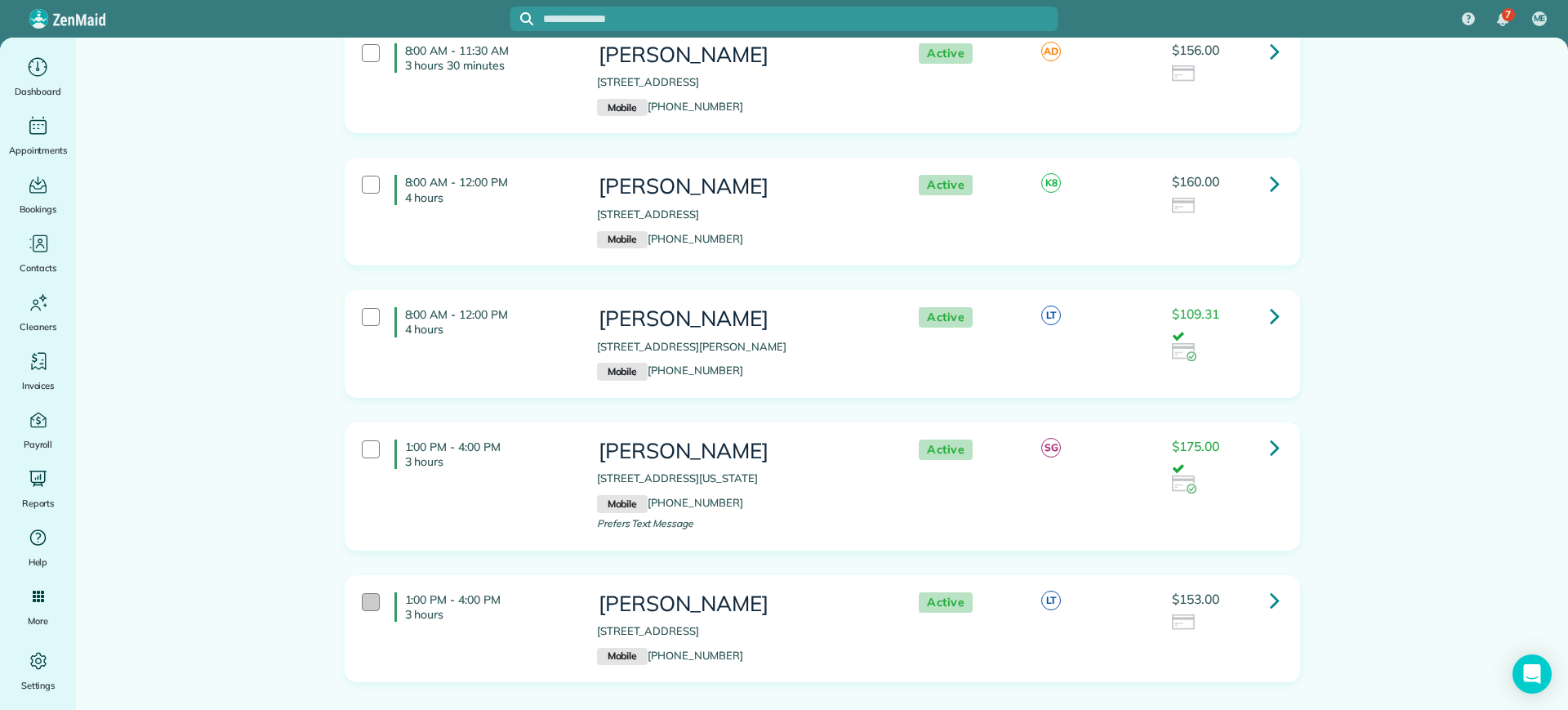
click at [363, 602] on div at bounding box center [371, 602] width 18 height 18
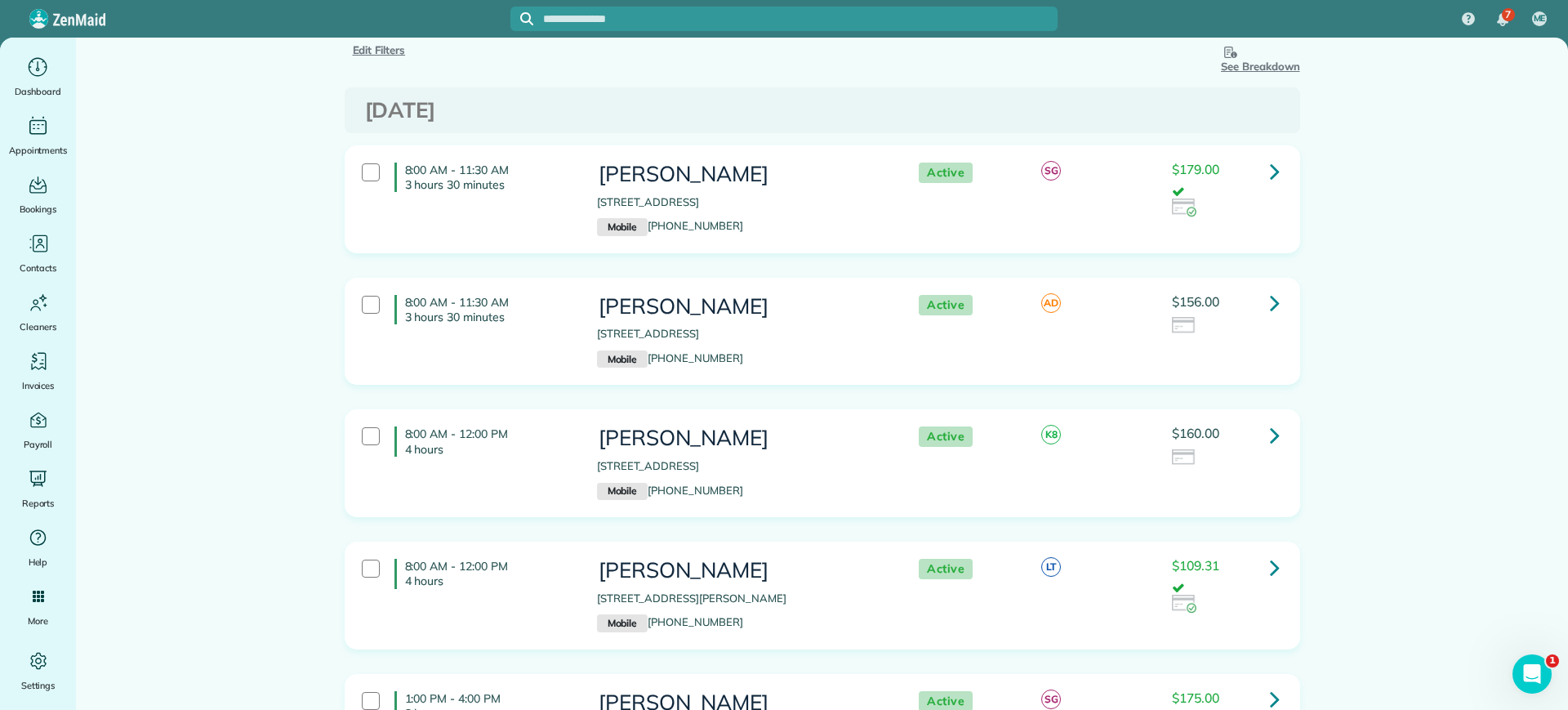
scroll to position [0, 0]
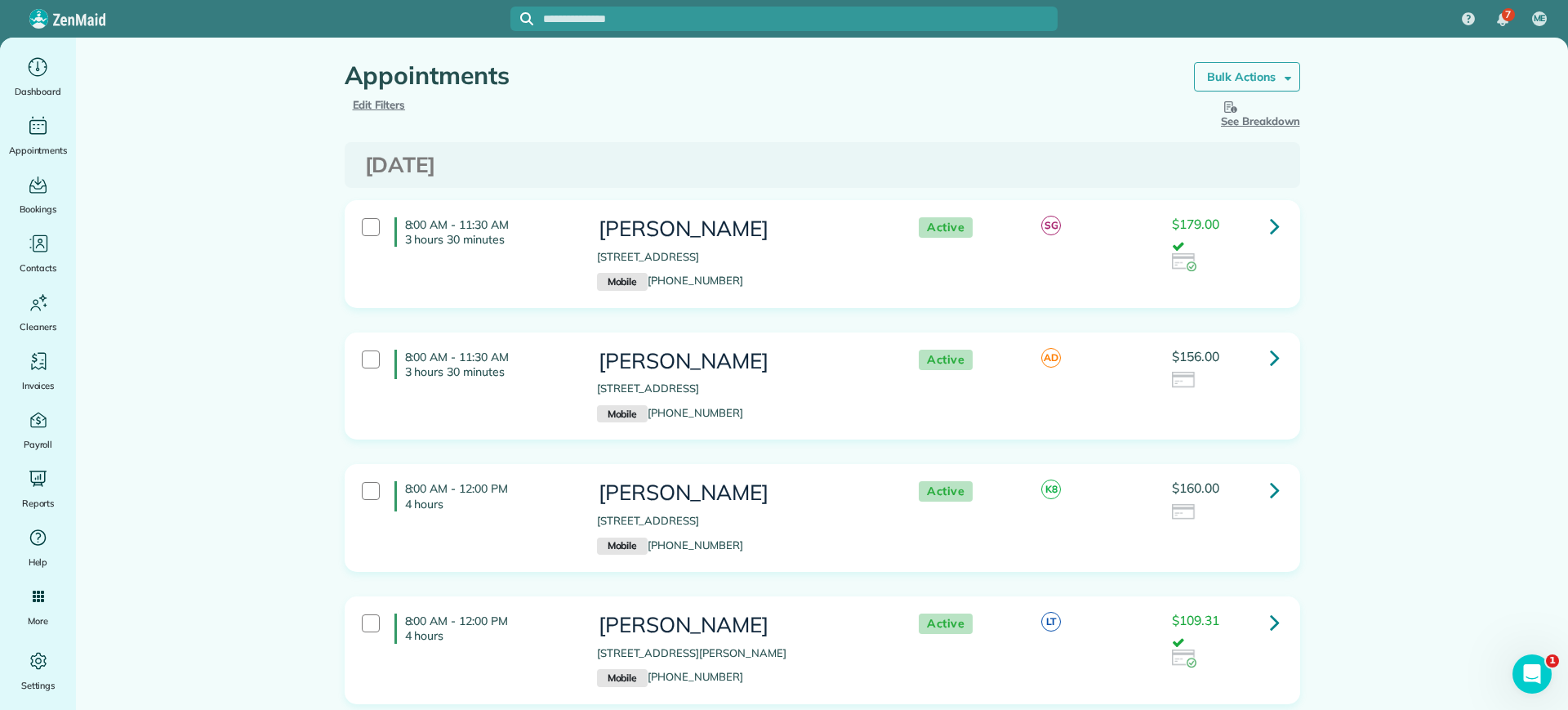
click at [1279, 75] on span at bounding box center [1285, 76] width 12 height 12
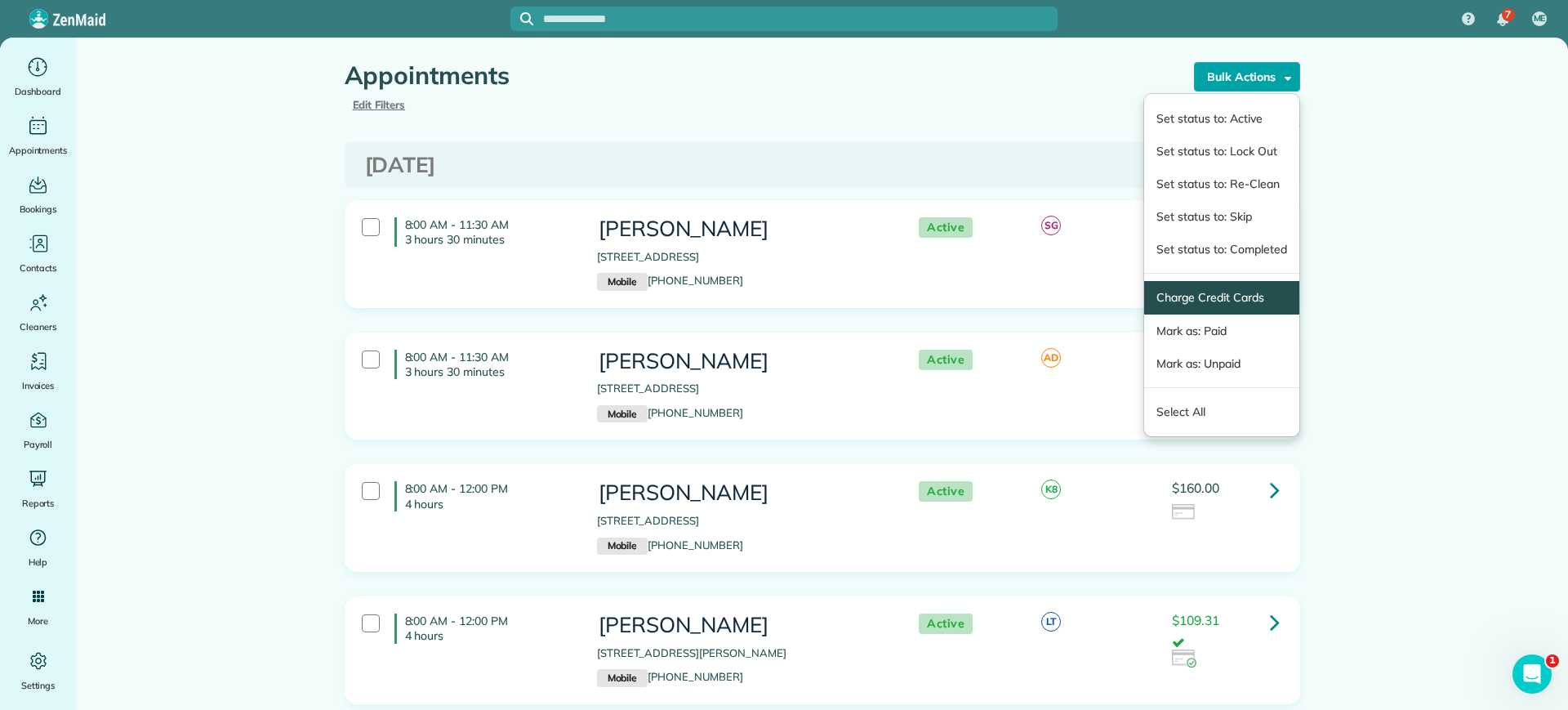
click at [1212, 311] on span "Charge Credit Cards" at bounding box center [1221, 297] width 154 height 34
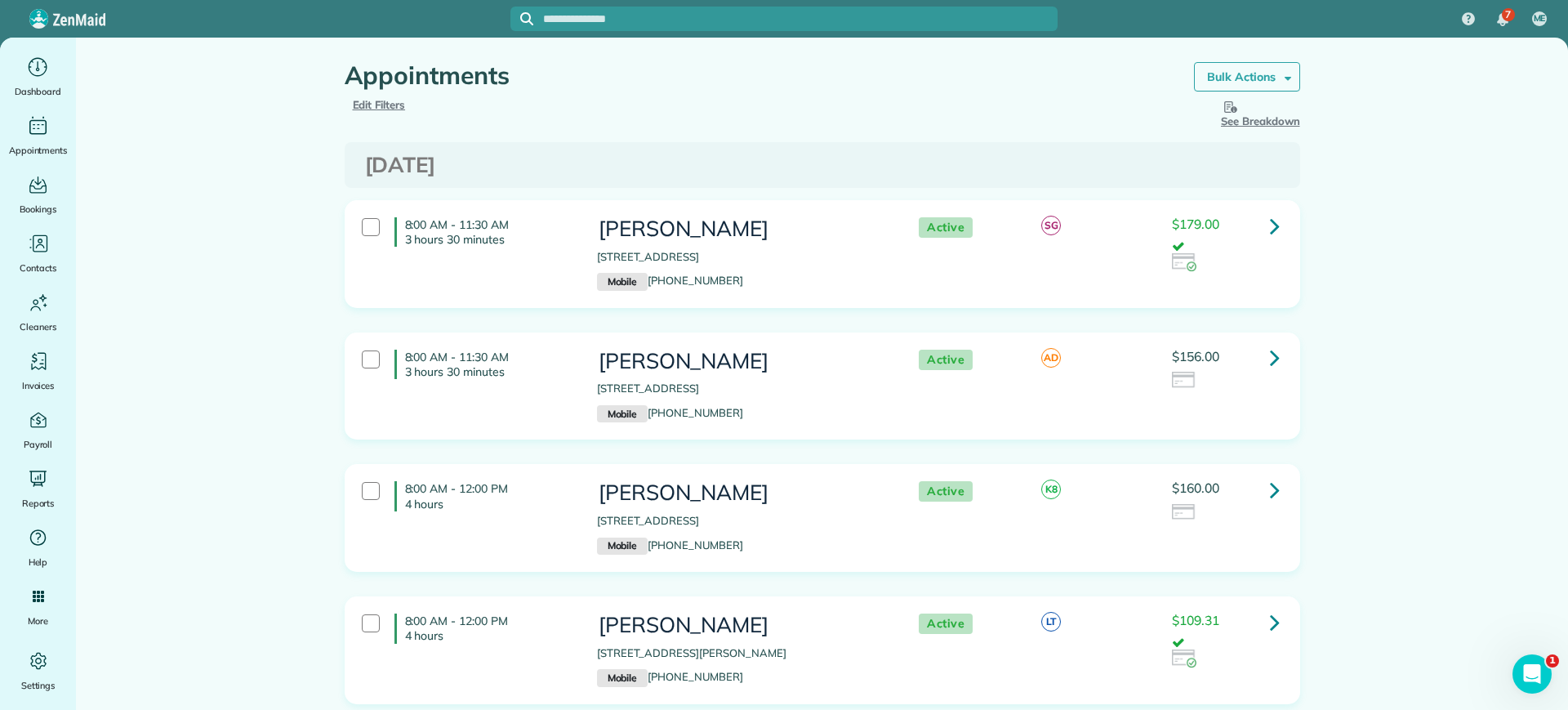
click at [1255, 81] on strong "Bulk Actions" at bounding box center [1241, 76] width 69 height 15
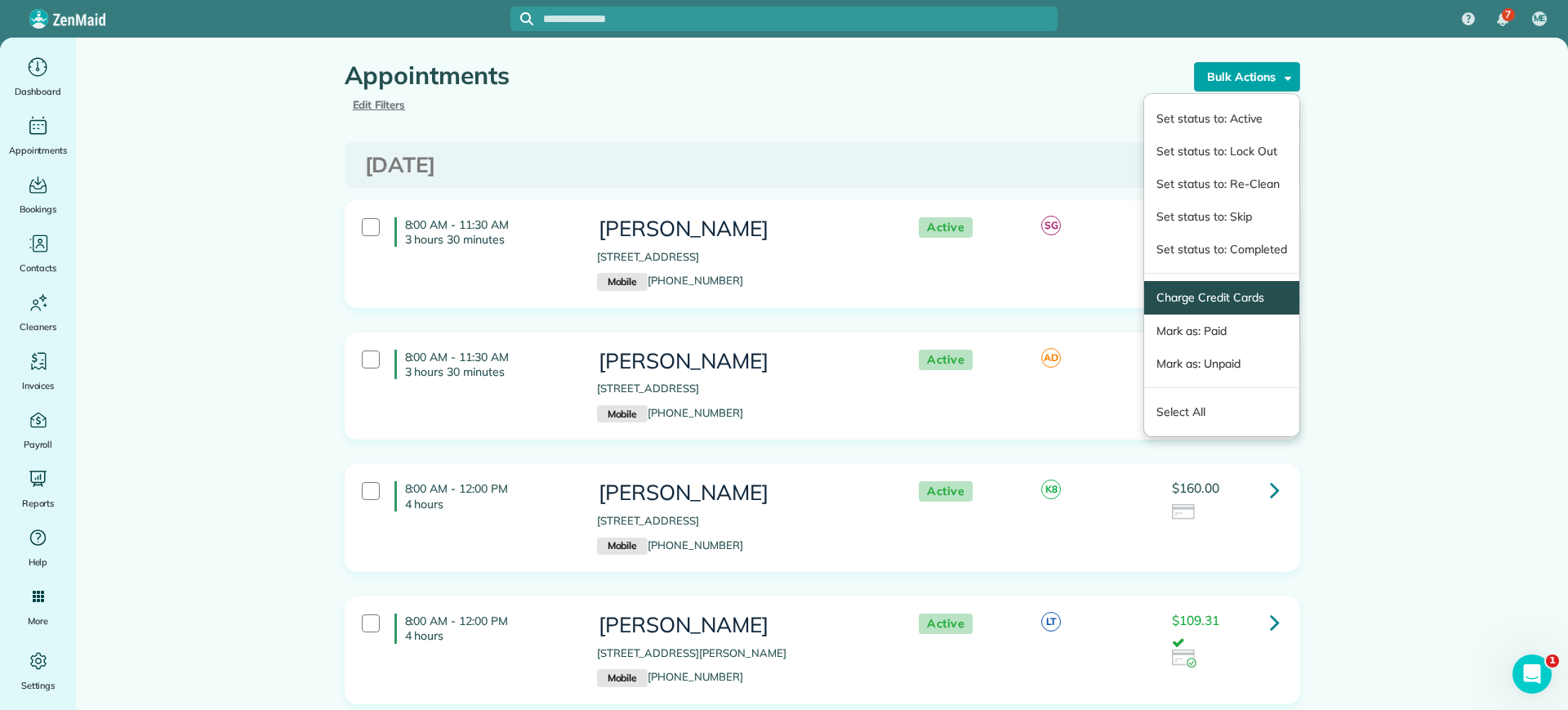
click at [1192, 304] on link "Charge Credit Cards" at bounding box center [1221, 297] width 130 height 17
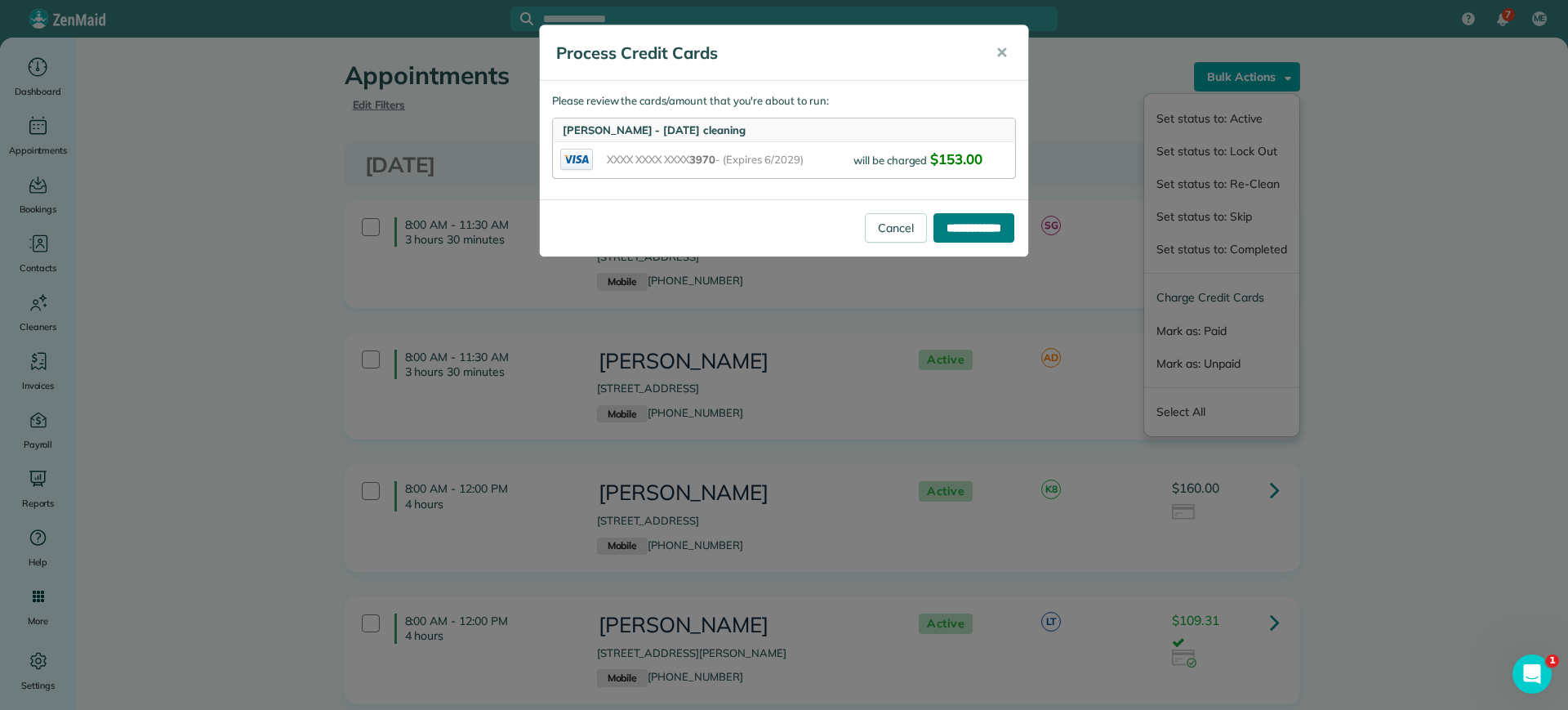
click at [976, 224] on input "**********" at bounding box center [973, 228] width 81 height 29
